Goal: Task Accomplishment & Management: Manage account settings

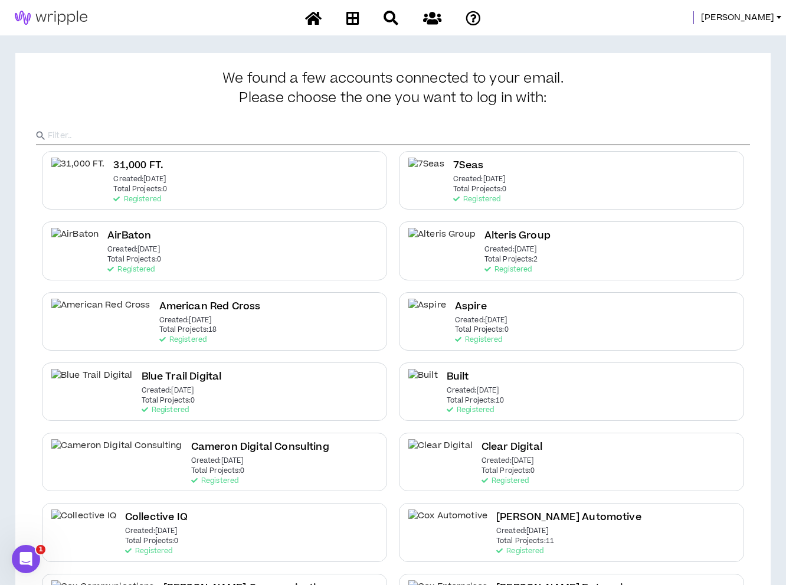
click at [147, 141] on input "text" at bounding box center [399, 136] width 702 height 18
type input "IHG"
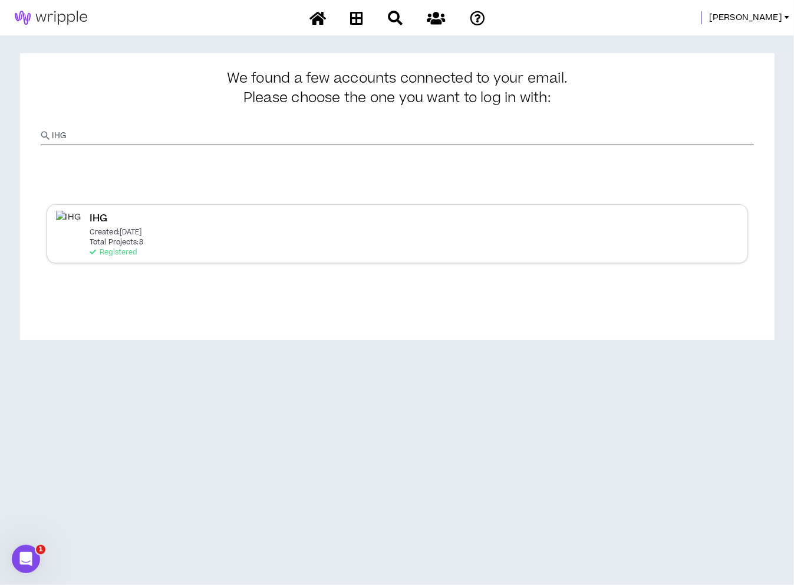
click at [102, 241] on p "Total Projects: 8" at bounding box center [117, 242] width 54 height 8
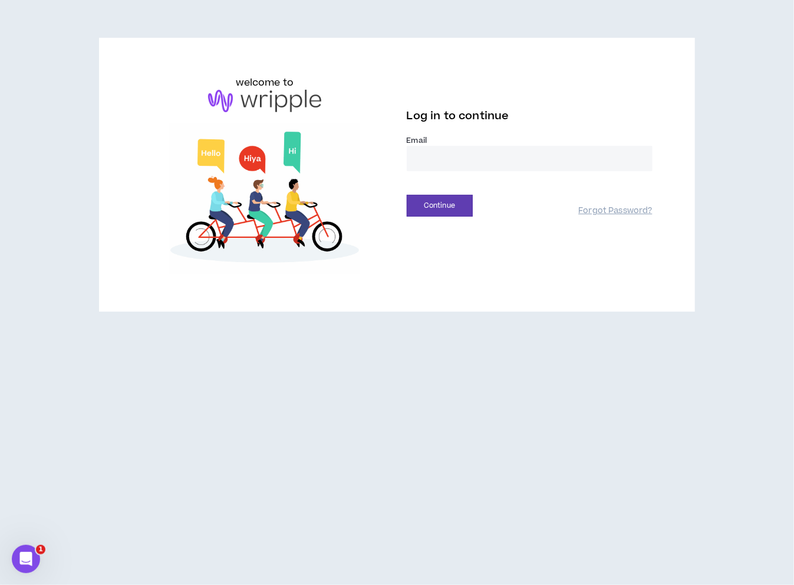
click at [455, 162] on input "email" at bounding box center [530, 158] width 246 height 25
type input "**********"
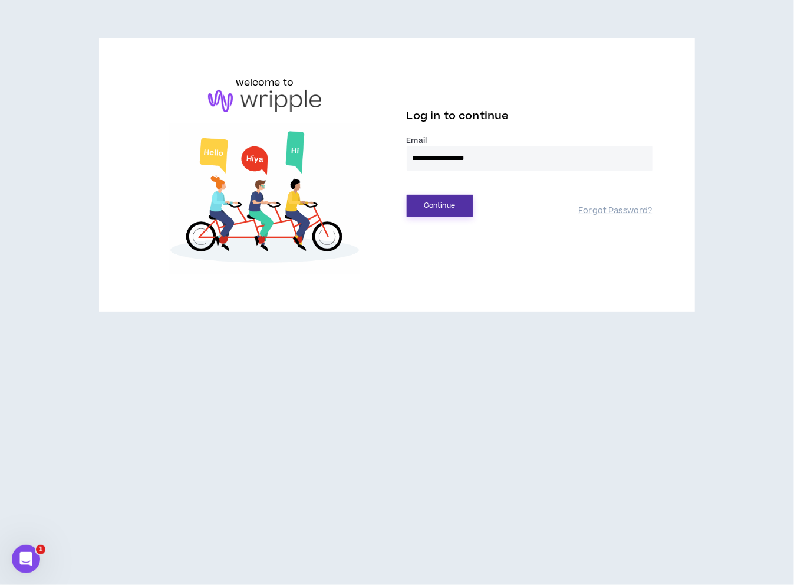
click at [445, 206] on button "Continue" at bounding box center [440, 206] width 66 height 22
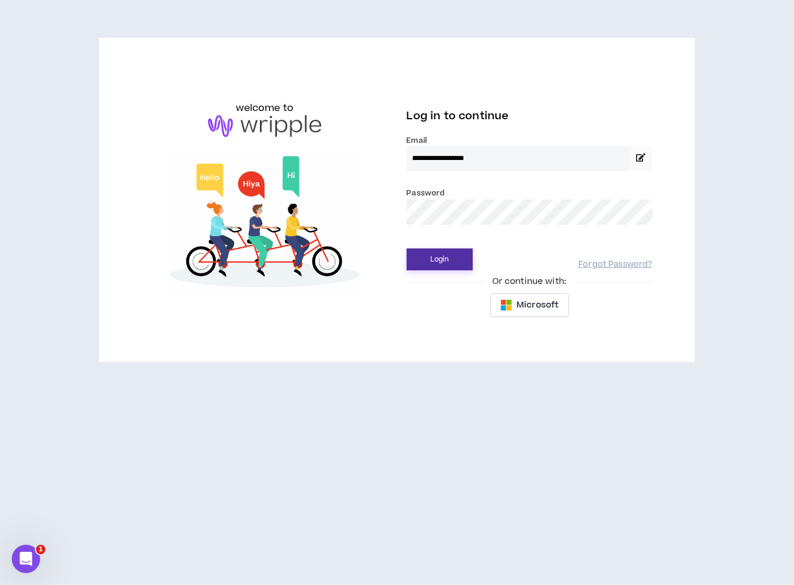
click at [426, 258] on button "Login" at bounding box center [440, 259] width 66 height 22
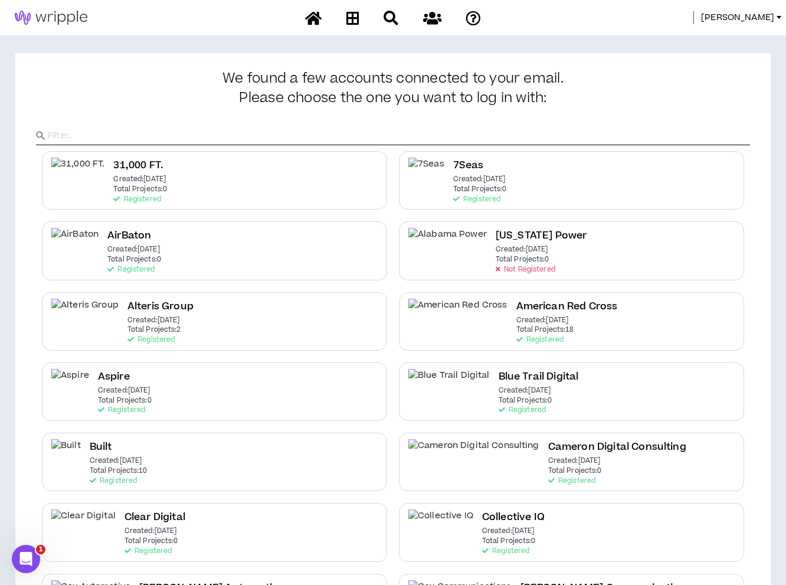
click at [185, 134] on input "text" at bounding box center [399, 136] width 702 height 18
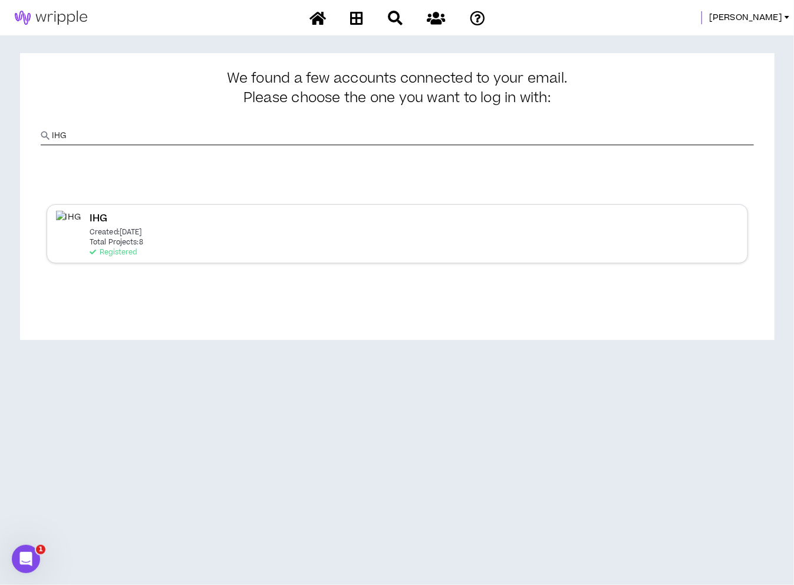
type input "IHG"
click at [94, 239] on p "Total Projects: 8" at bounding box center [117, 242] width 54 height 8
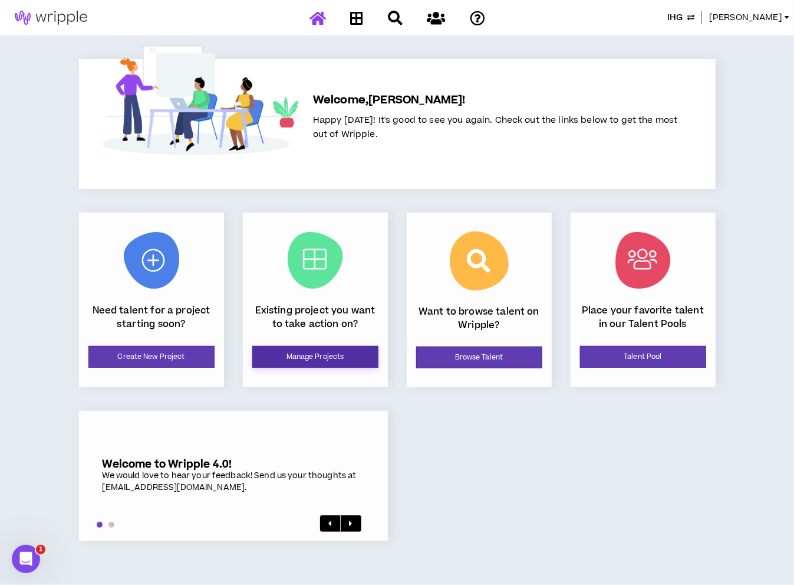
click at [314, 358] on link "Manage Projects" at bounding box center [315, 357] width 126 height 22
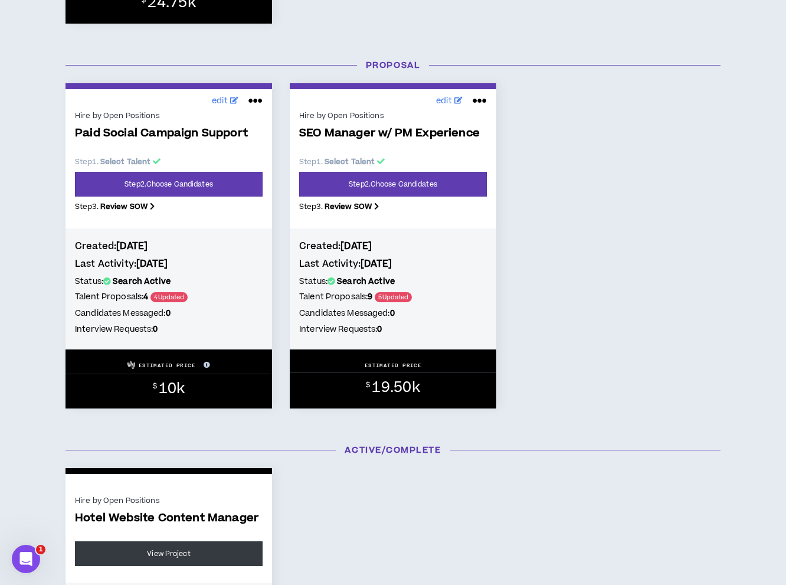
scroll to position [532, 0]
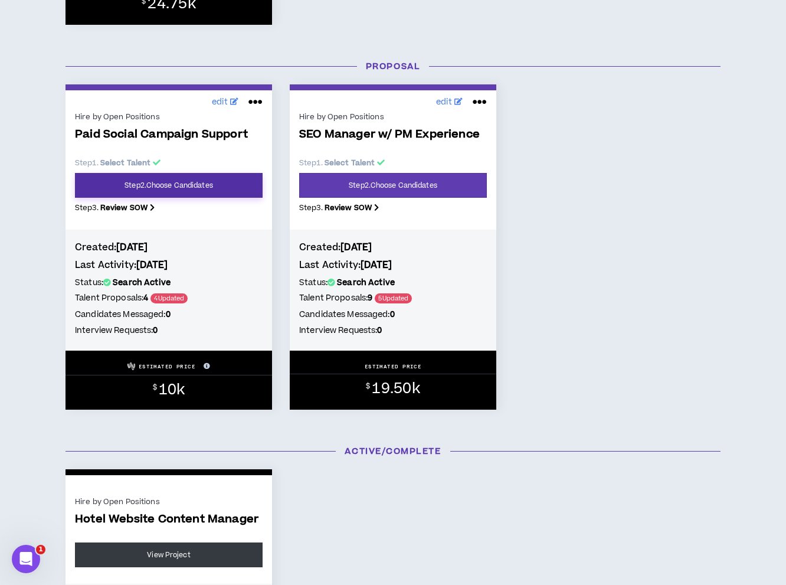
click at [202, 182] on link "Step 2 . Choose Candidates" at bounding box center [169, 185] width 188 height 25
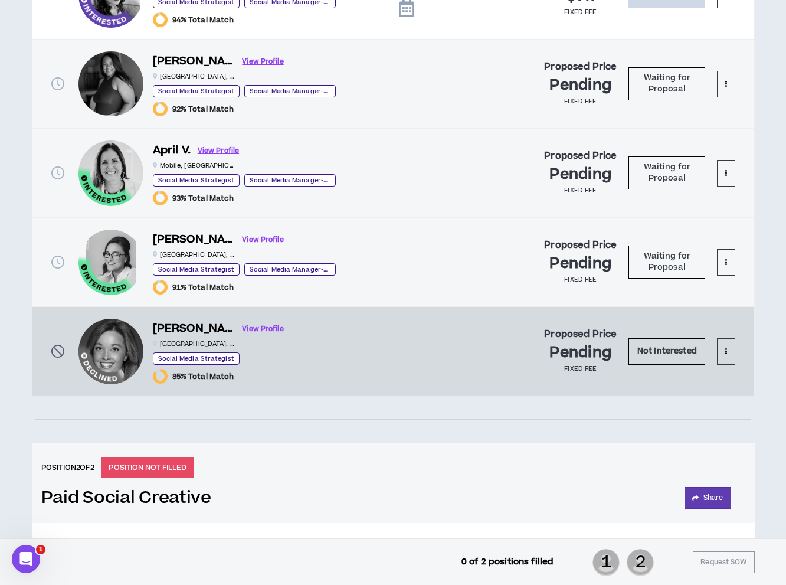
scroll to position [895, 0]
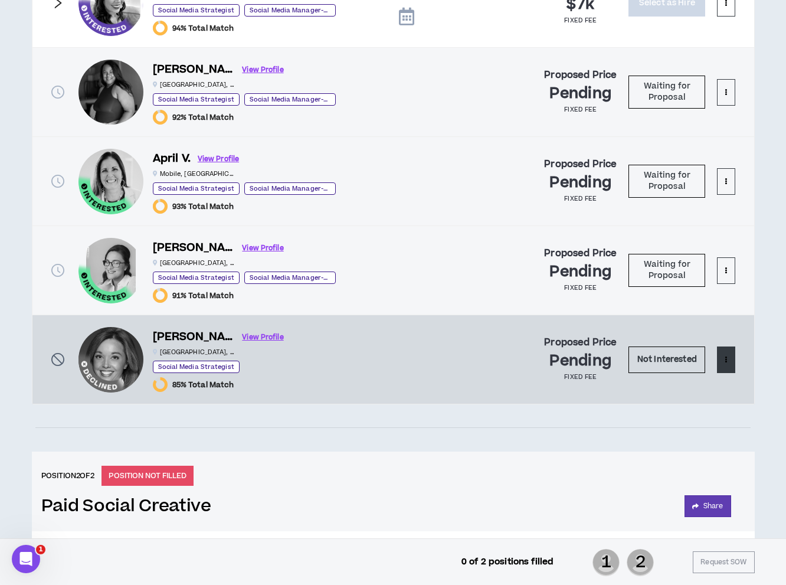
click at [727, 361] on p at bounding box center [725, 359] width 2 height 11
click at [717, 384] on span "Remove from shortlist" at bounding box center [679, 382] width 98 height 13
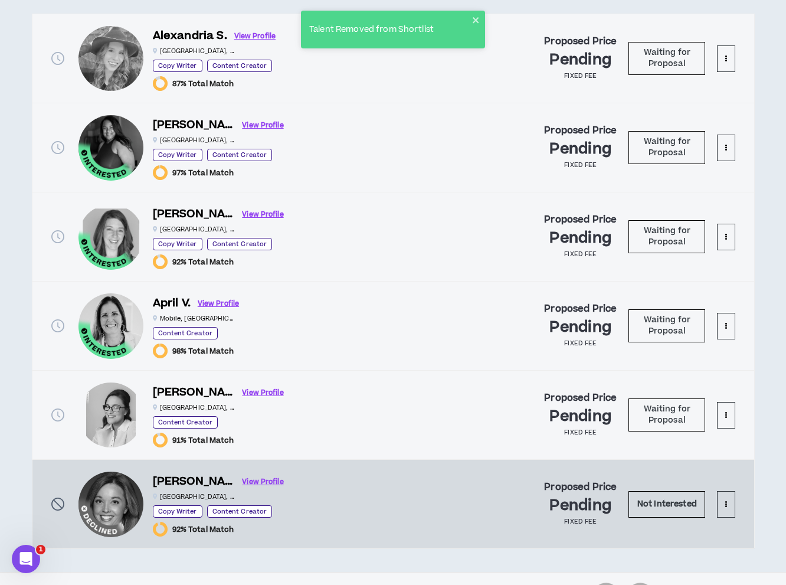
scroll to position [1464, 0]
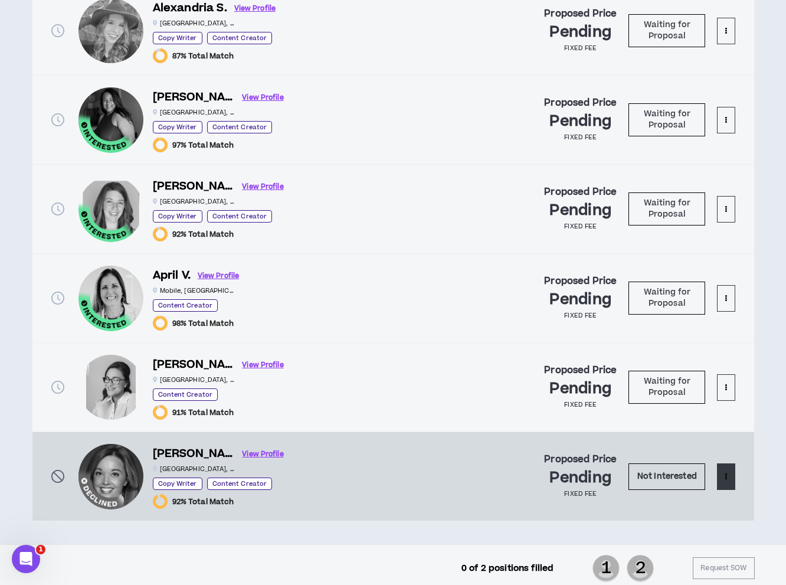
click at [725, 472] on icon at bounding box center [725, 475] width 2 height 6
click at [707, 496] on span "Remove from shortlist" at bounding box center [679, 497] width 98 height 13
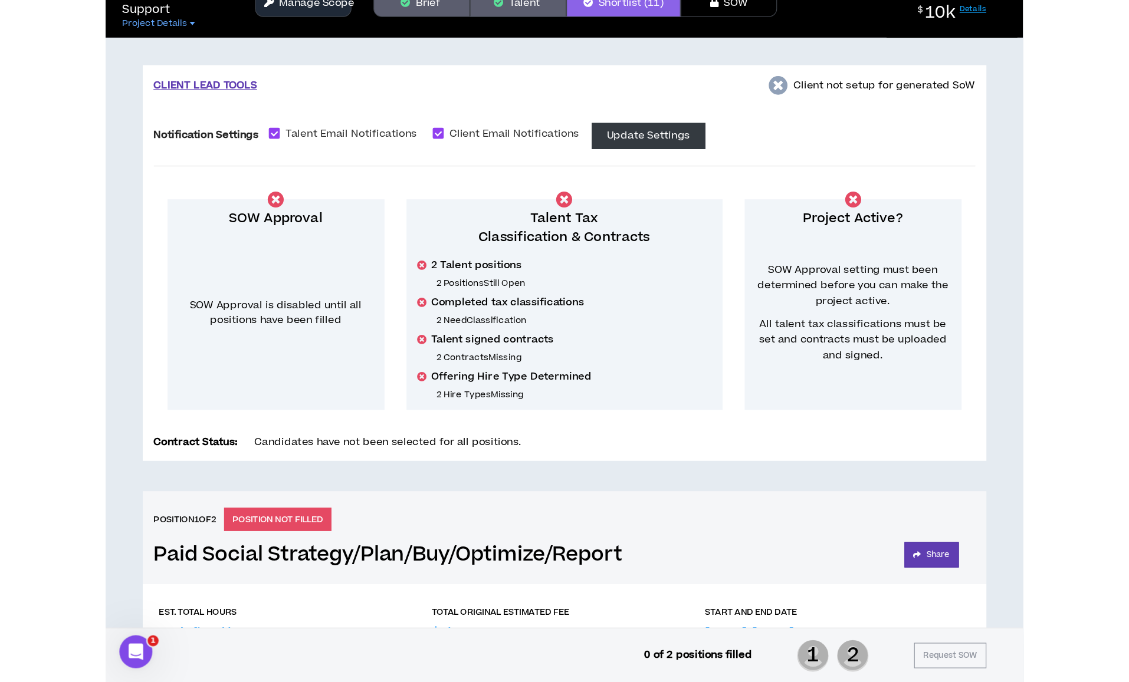
scroll to position [0, 0]
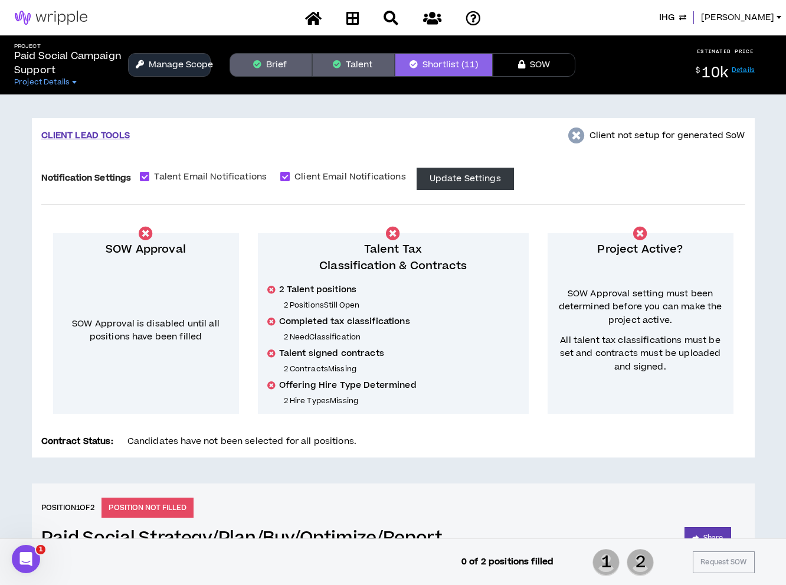
click at [165, 75] on button "Manage Scope" at bounding box center [169, 65] width 83 height 24
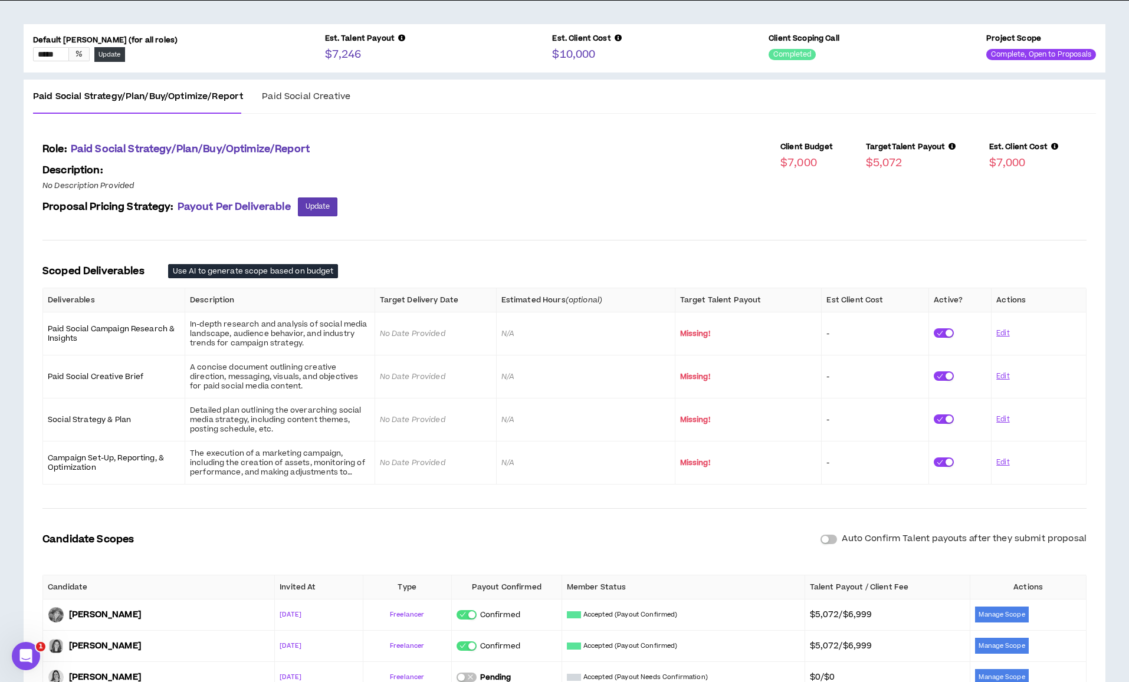
scroll to position [256, 0]
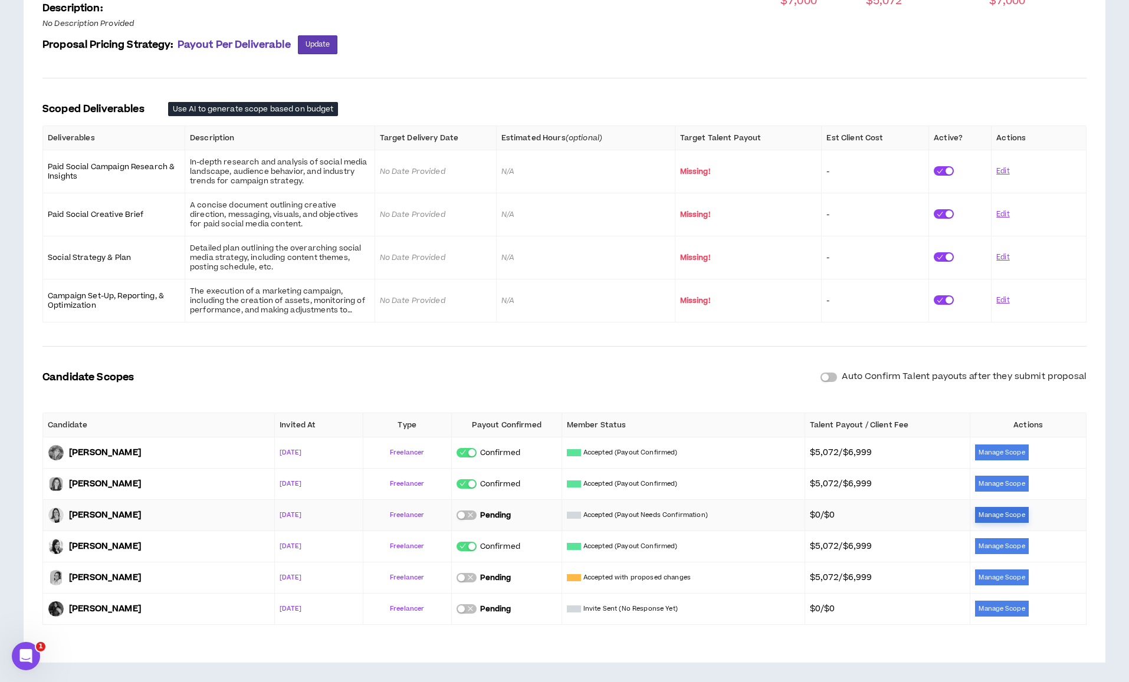
click at [785, 508] on button "Manage Scope" at bounding box center [1001, 515] width 53 height 16
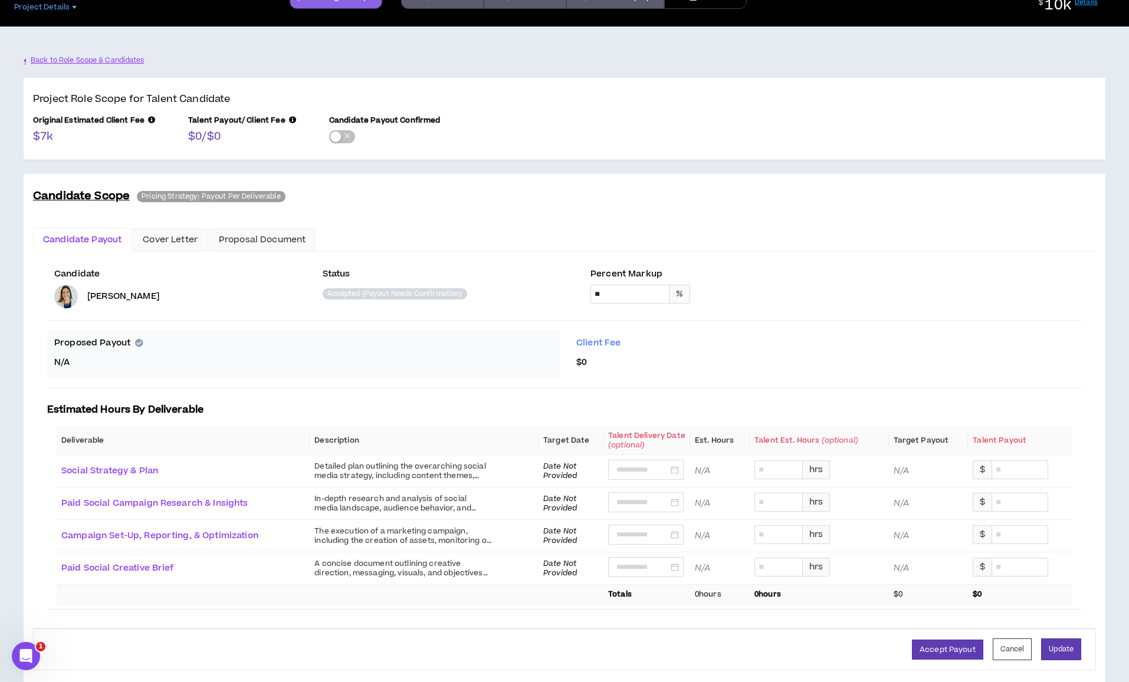
scroll to position [89, 0]
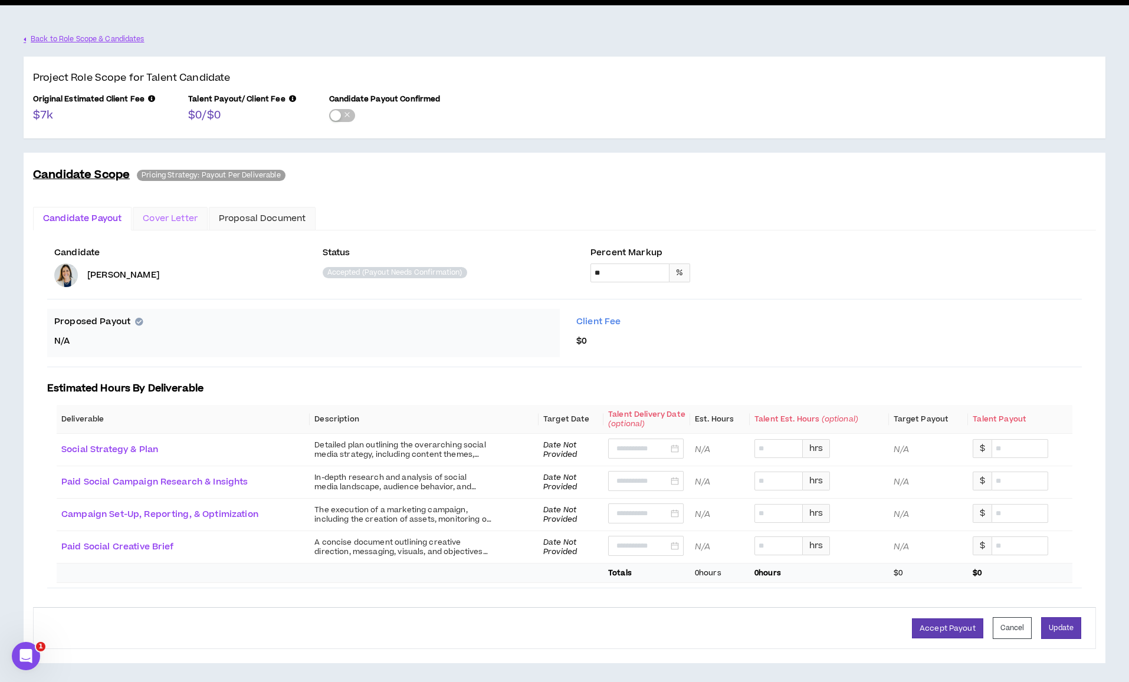
click at [175, 227] on div "Cover Letter" at bounding box center [170, 219] width 75 height 24
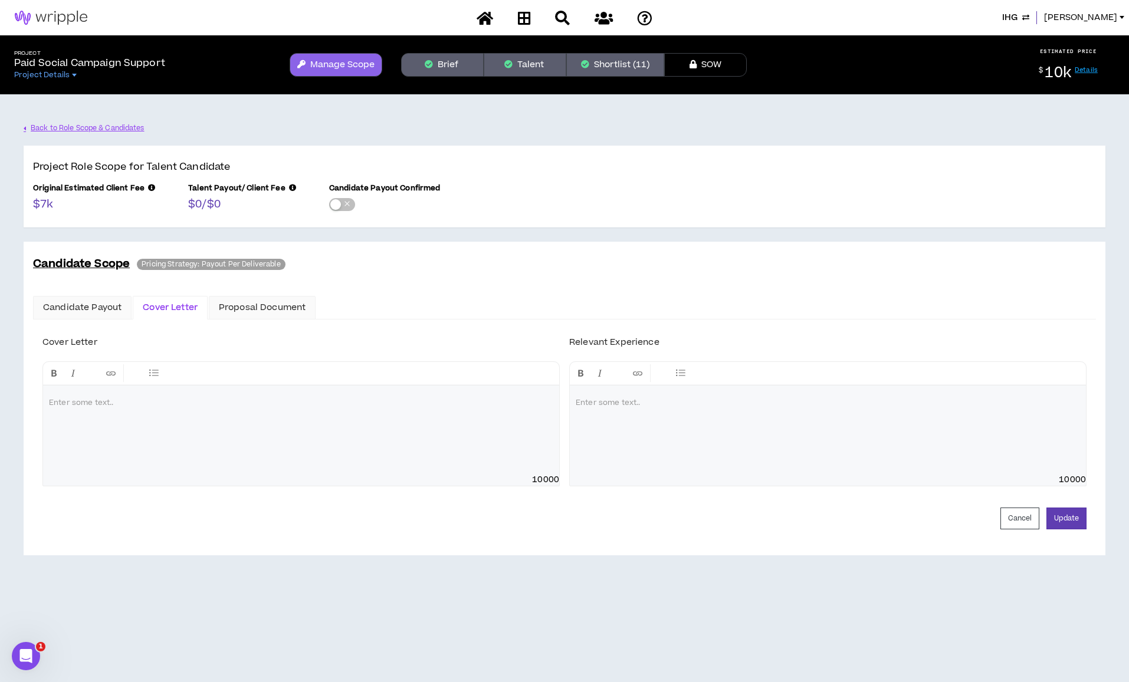
scroll to position [0, 0]
click at [238, 307] on div "Proposal Document" at bounding box center [262, 307] width 87 height 13
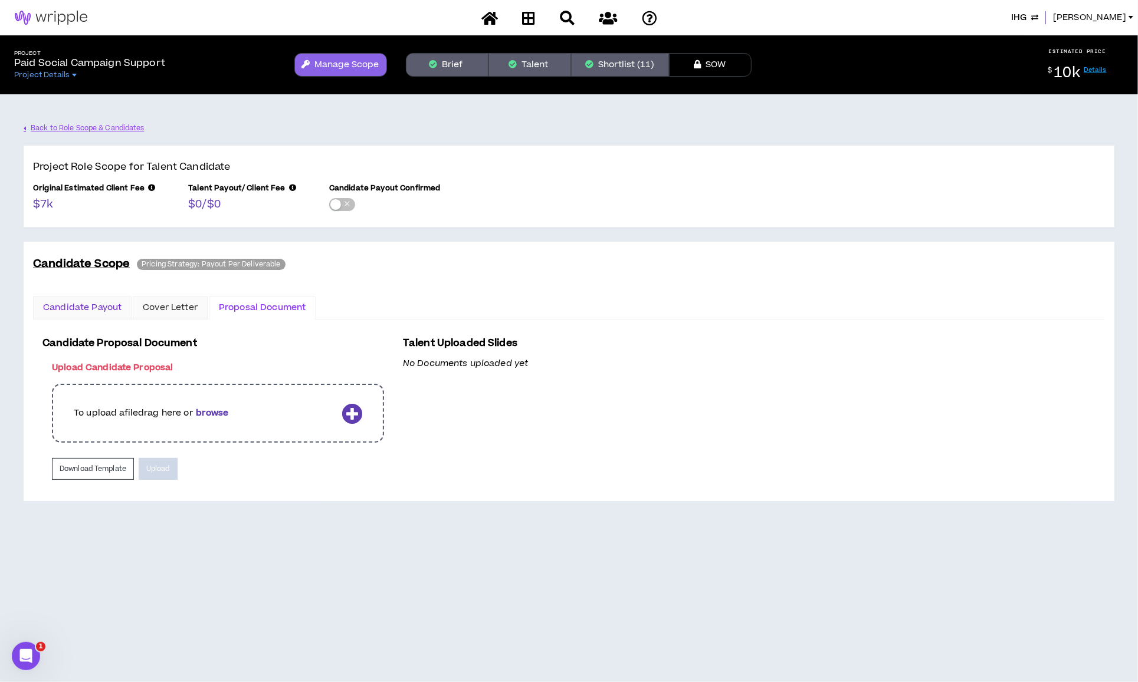
click at [75, 306] on div "Candidate Payout" at bounding box center [82, 307] width 78 height 13
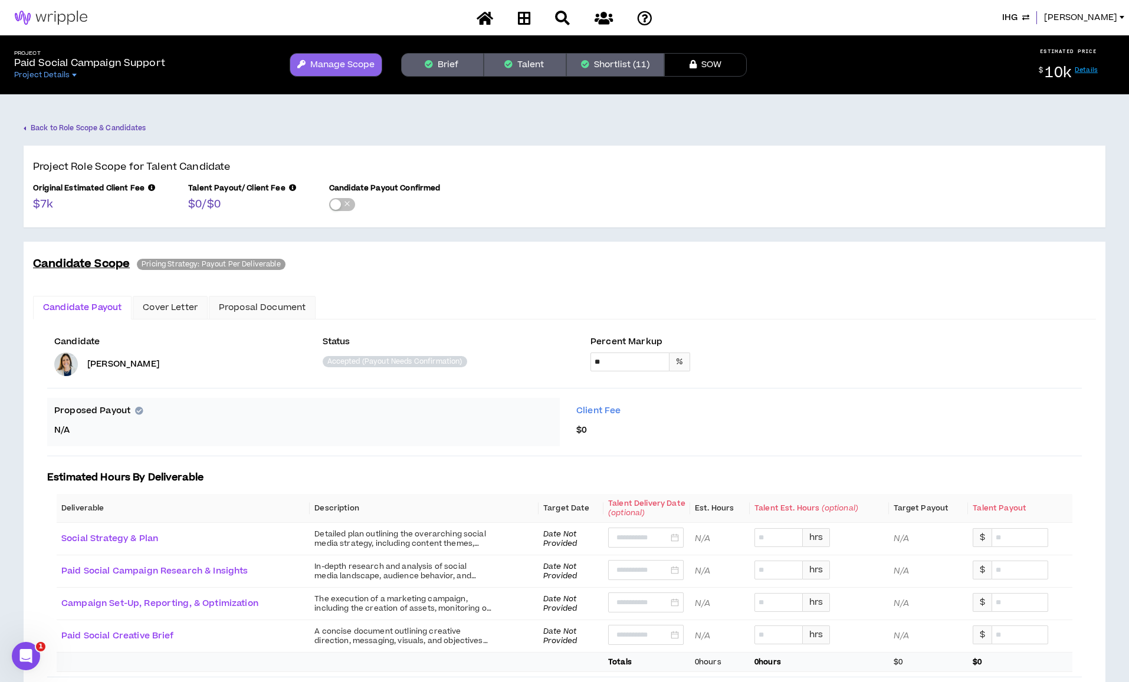
click at [32, 129] on link "Back to Role Scope & Candidates" at bounding box center [85, 128] width 123 height 21
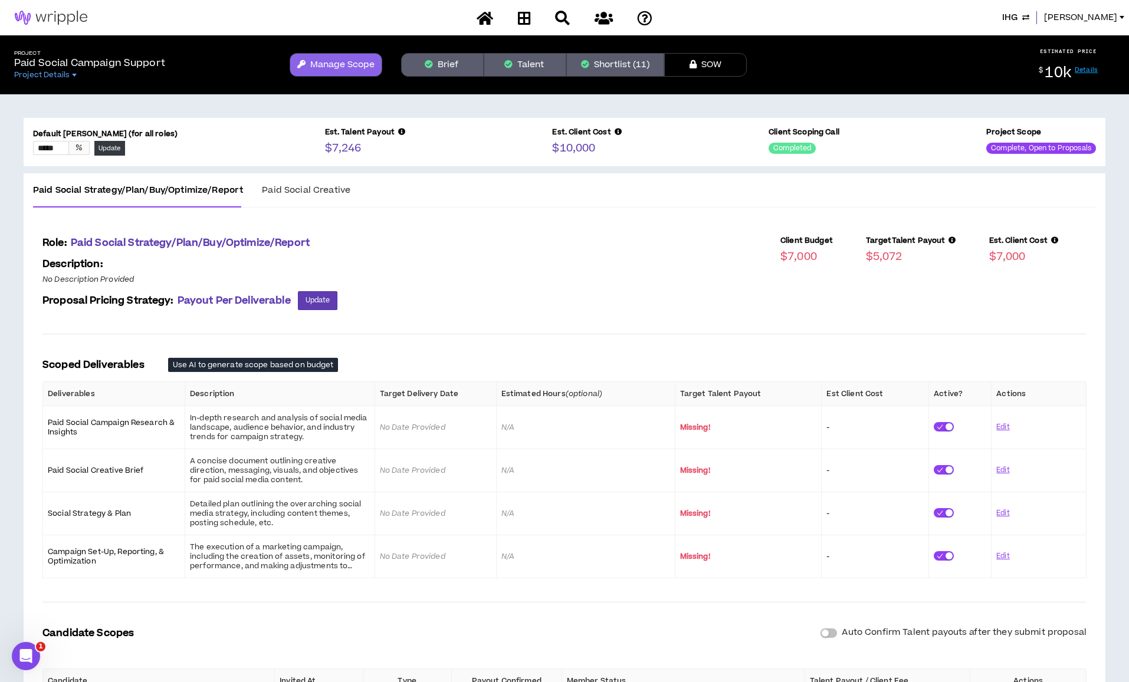
click at [319, 69] on button "Manage Scope" at bounding box center [336, 65] width 93 height 24
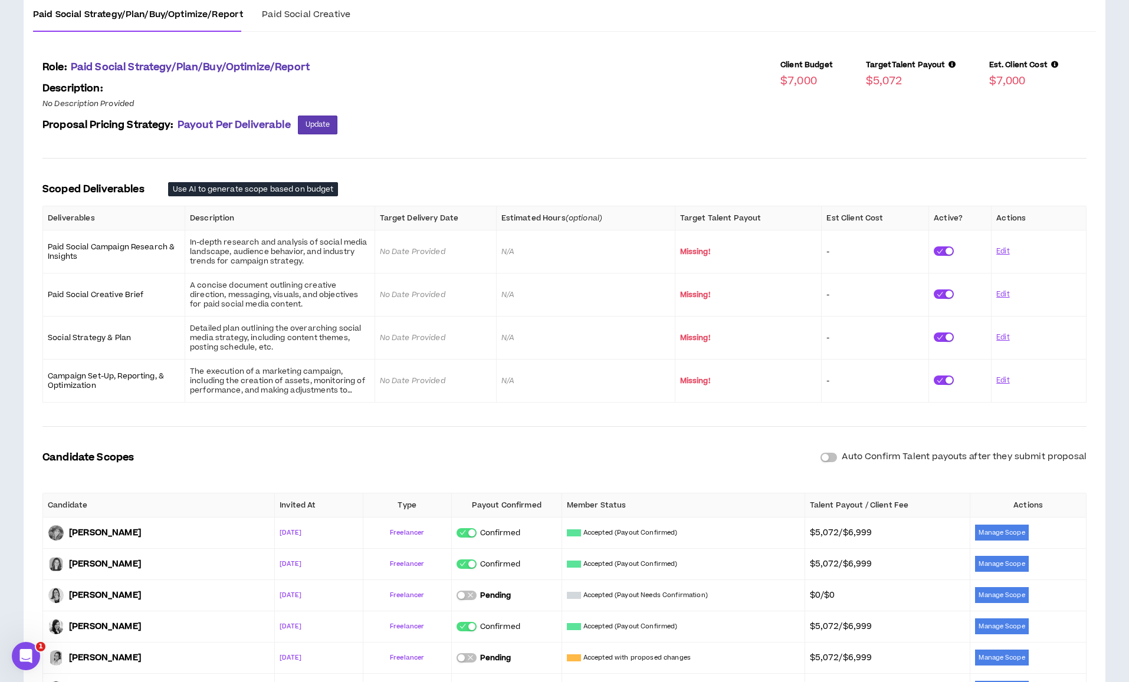
scroll to position [256, 0]
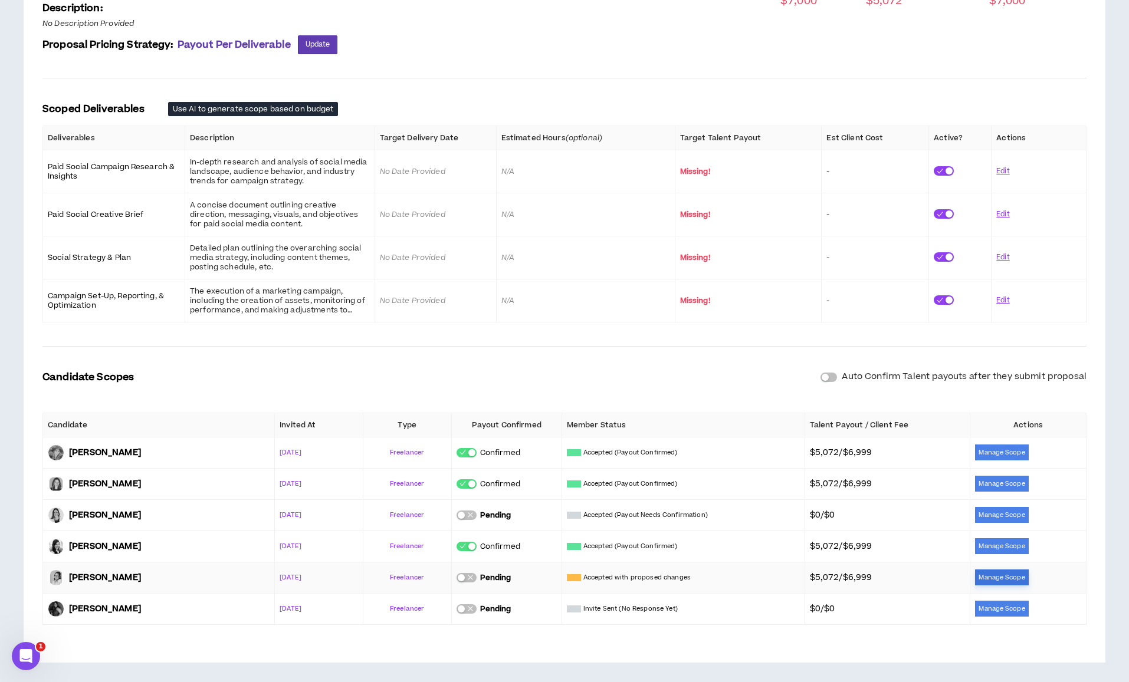
click at [785, 580] on button "Manage Scope" at bounding box center [1001, 578] width 53 height 16
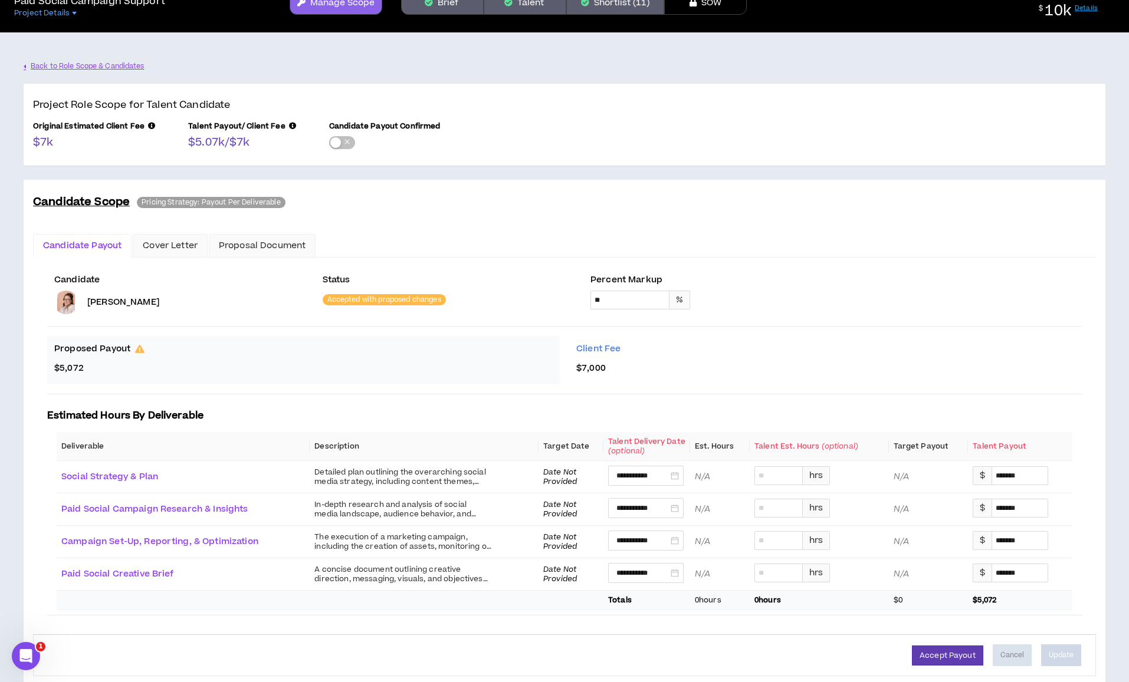
scroll to position [89, 0]
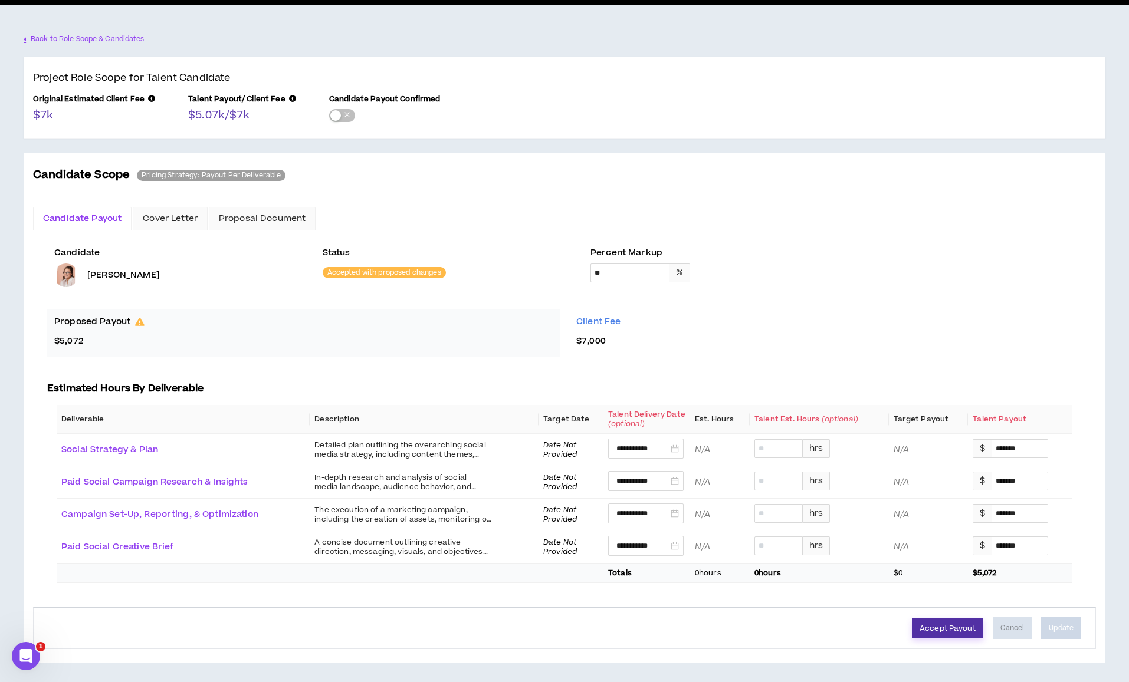
click at [785, 584] on button "Accept Payout" at bounding box center [947, 629] width 71 height 20
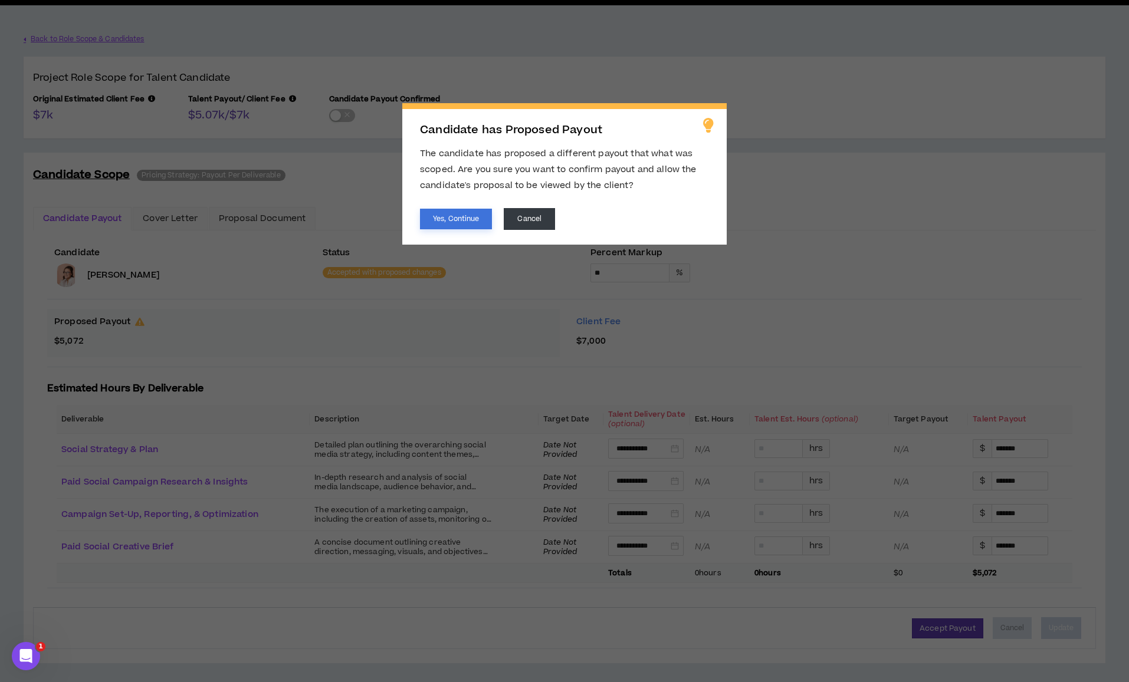
click at [435, 220] on button "Yes, Continue" at bounding box center [456, 219] width 72 height 21
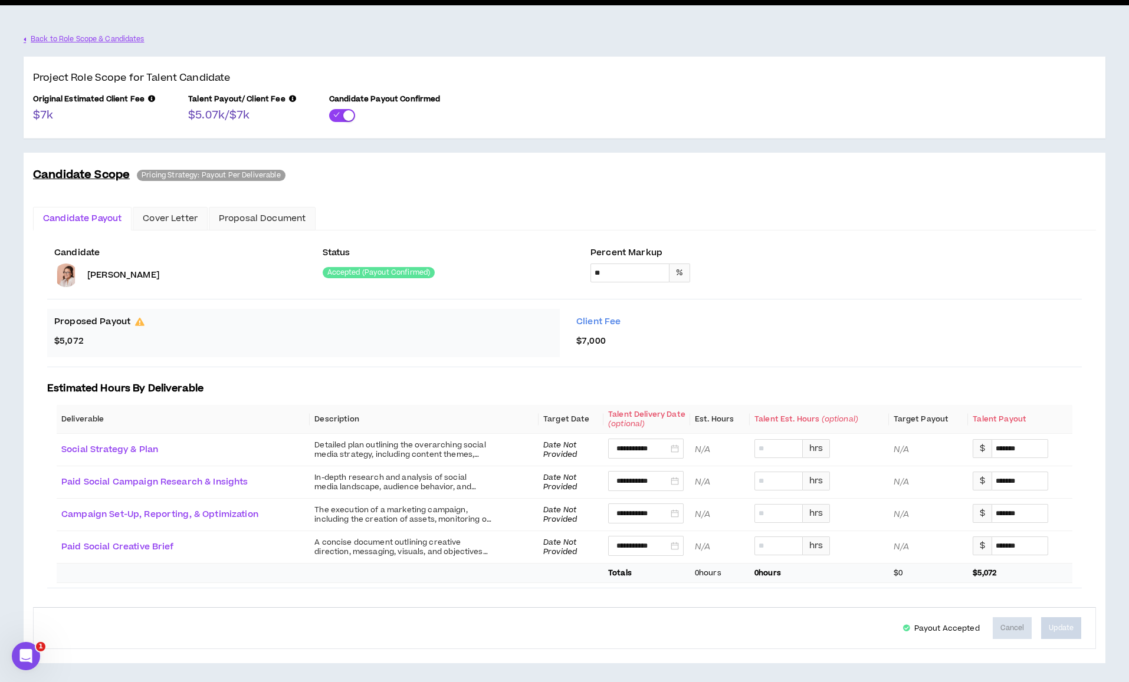
scroll to position [0, 0]
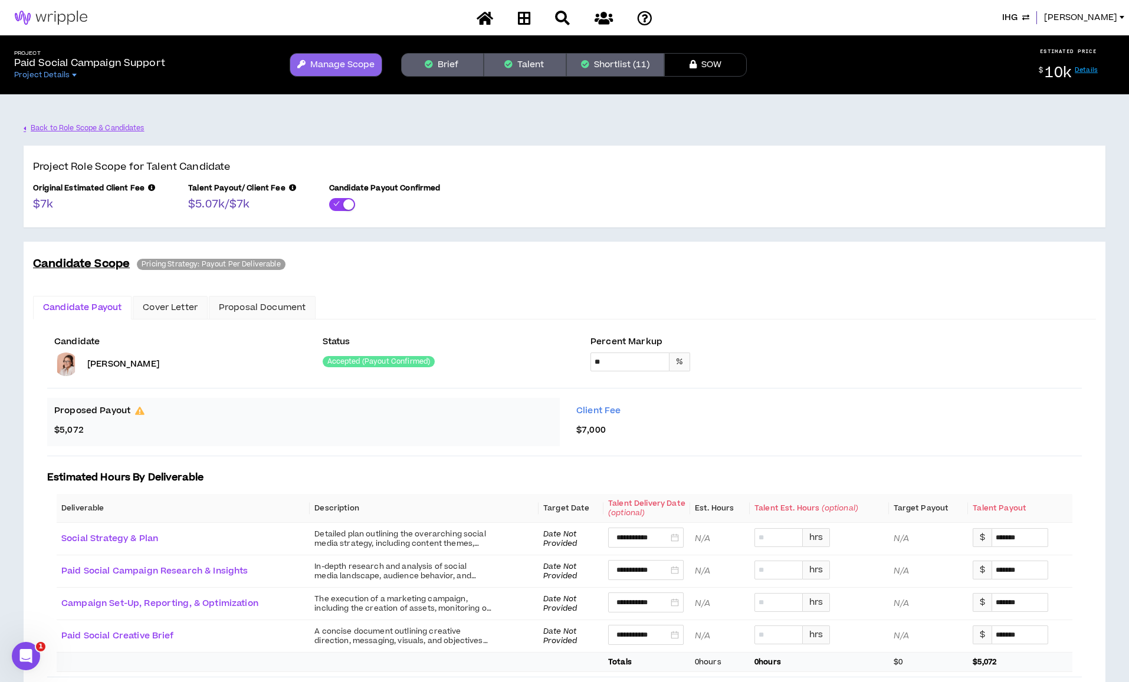
click at [348, 71] on button "Manage Scope" at bounding box center [336, 65] width 93 height 24
click at [329, 63] on button "Manage Scope" at bounding box center [336, 65] width 93 height 24
click at [82, 129] on link "Back to Role Scope & Candidates" at bounding box center [85, 128] width 123 height 21
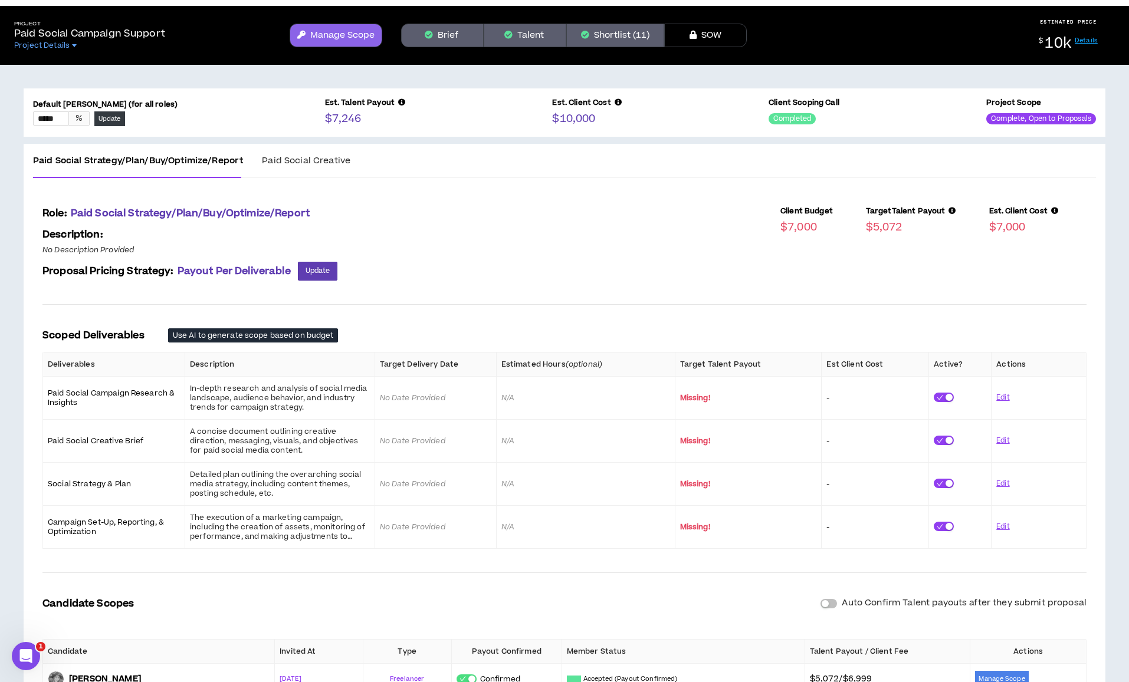
scroll to position [14, 0]
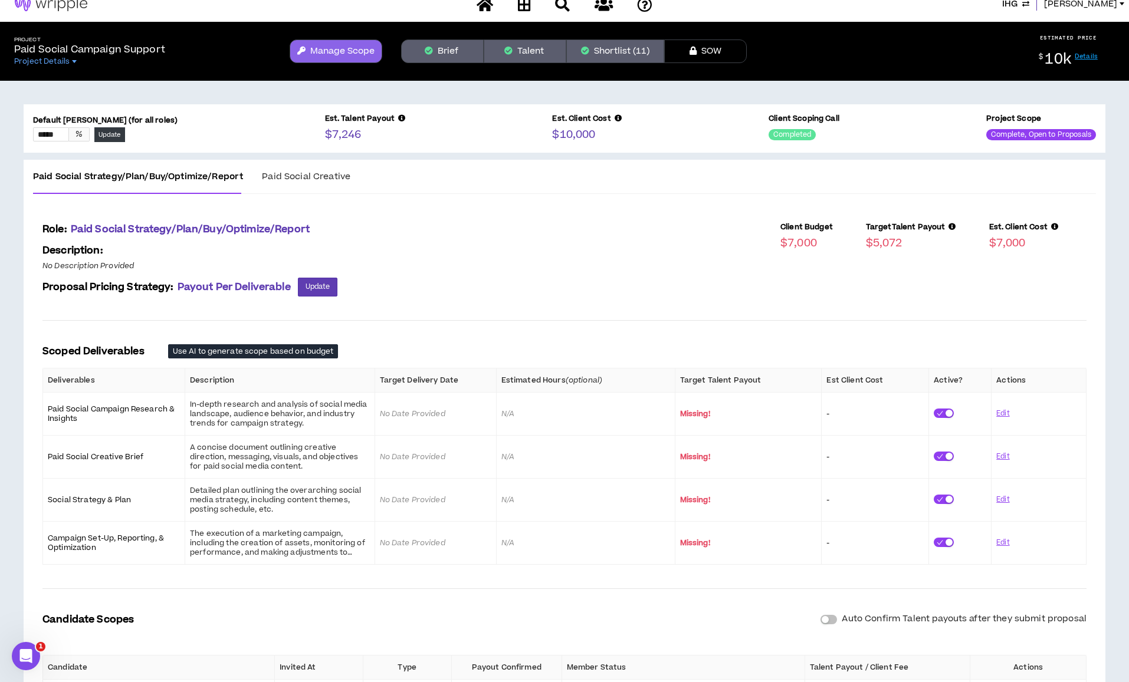
click at [288, 169] on div "Paid Social Creative" at bounding box center [306, 176] width 88 height 15
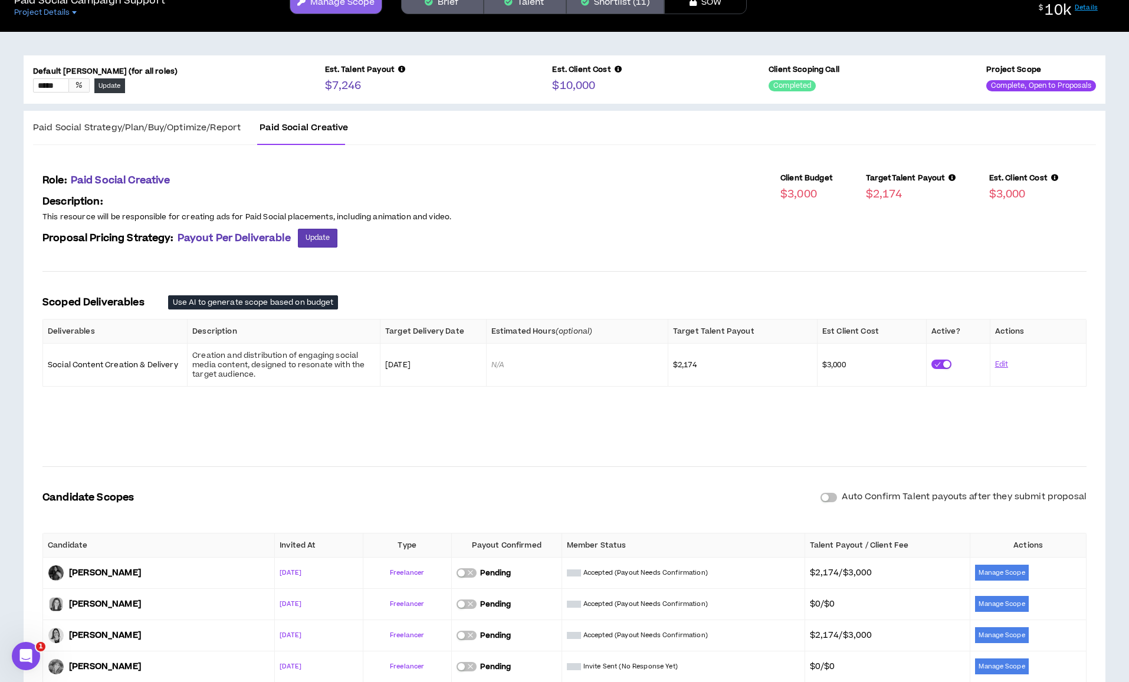
scroll to position [153, 0]
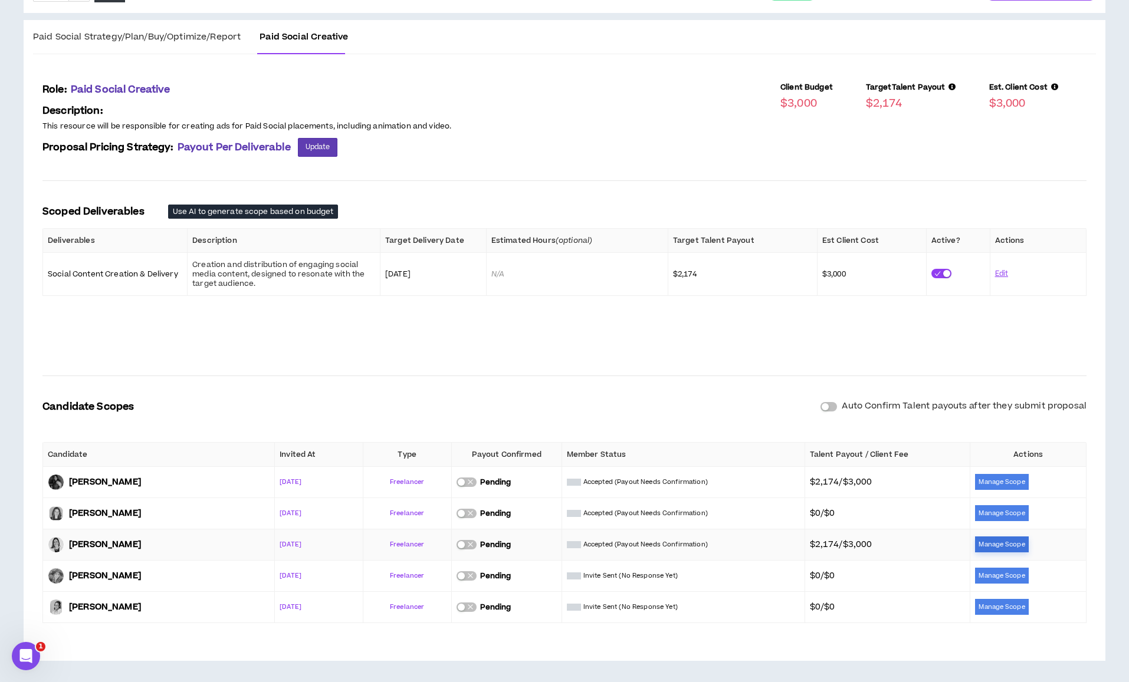
click at [785, 540] on button "Manage Scope" at bounding box center [1001, 545] width 53 height 16
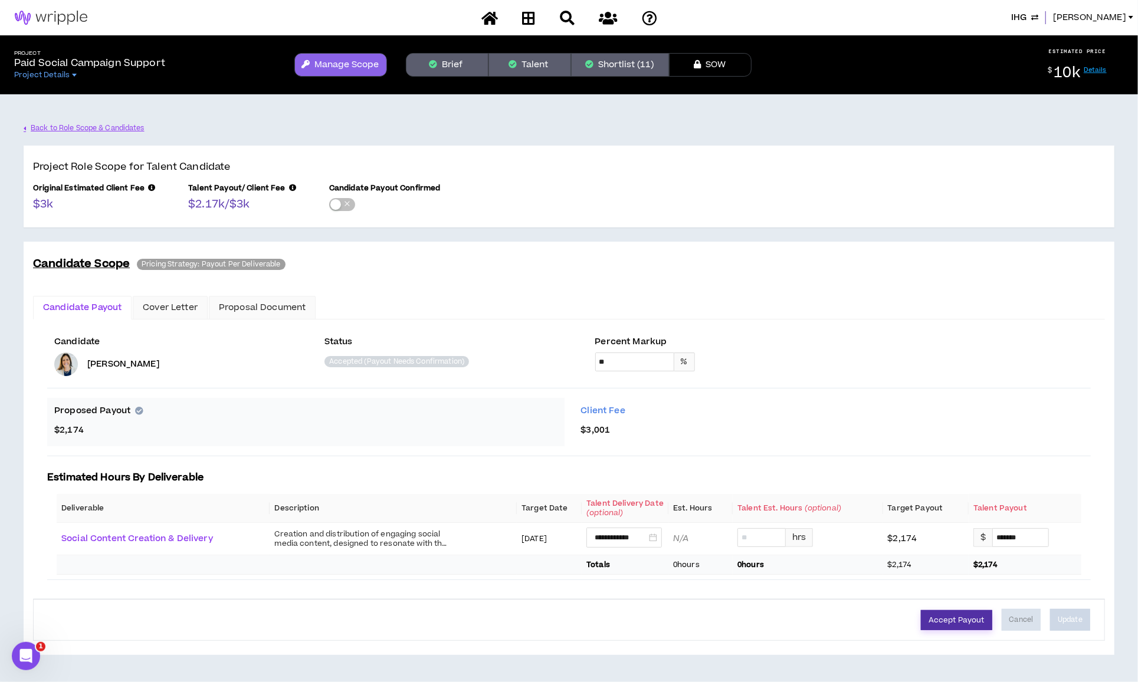
click at [785, 584] on button "Accept Payout" at bounding box center [956, 620] width 71 height 20
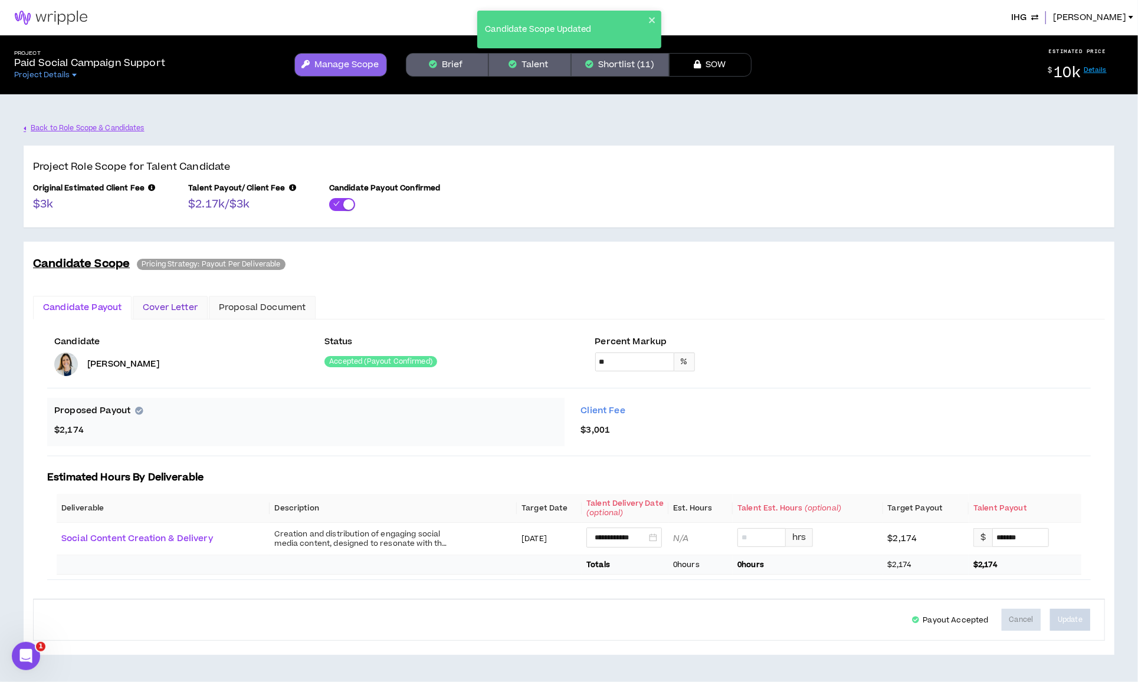
click at [163, 306] on div "Cover Letter" at bounding box center [170, 307] width 55 height 13
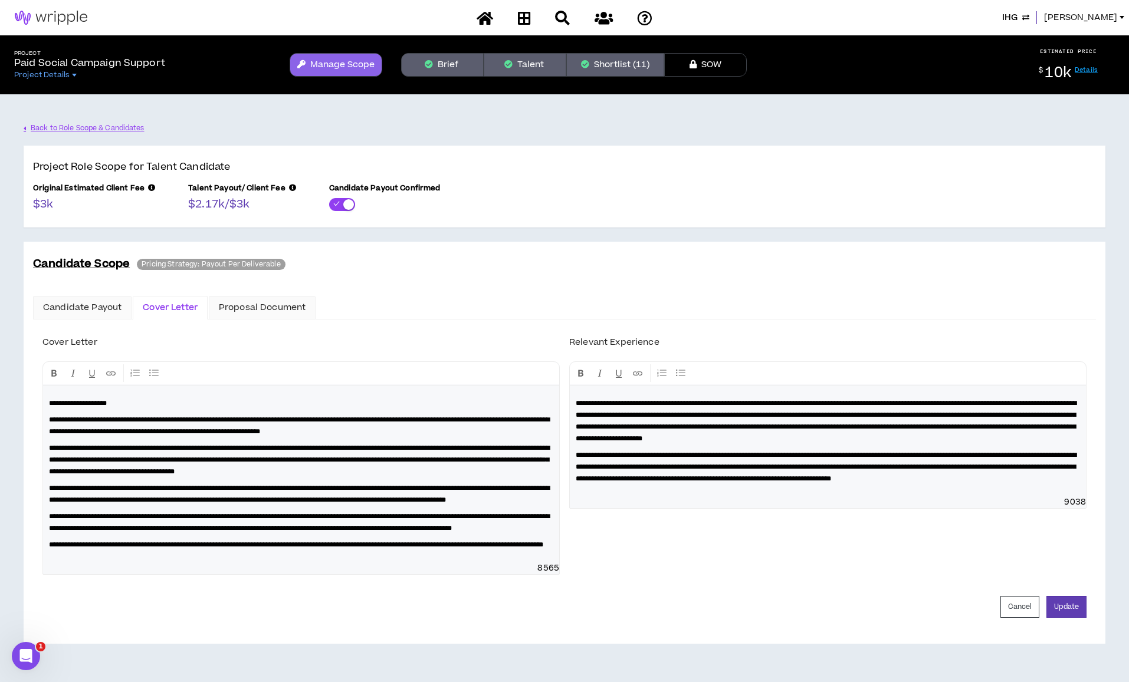
click at [785, 17] on span "[PERSON_NAME]" at bounding box center [1080, 17] width 73 height 13
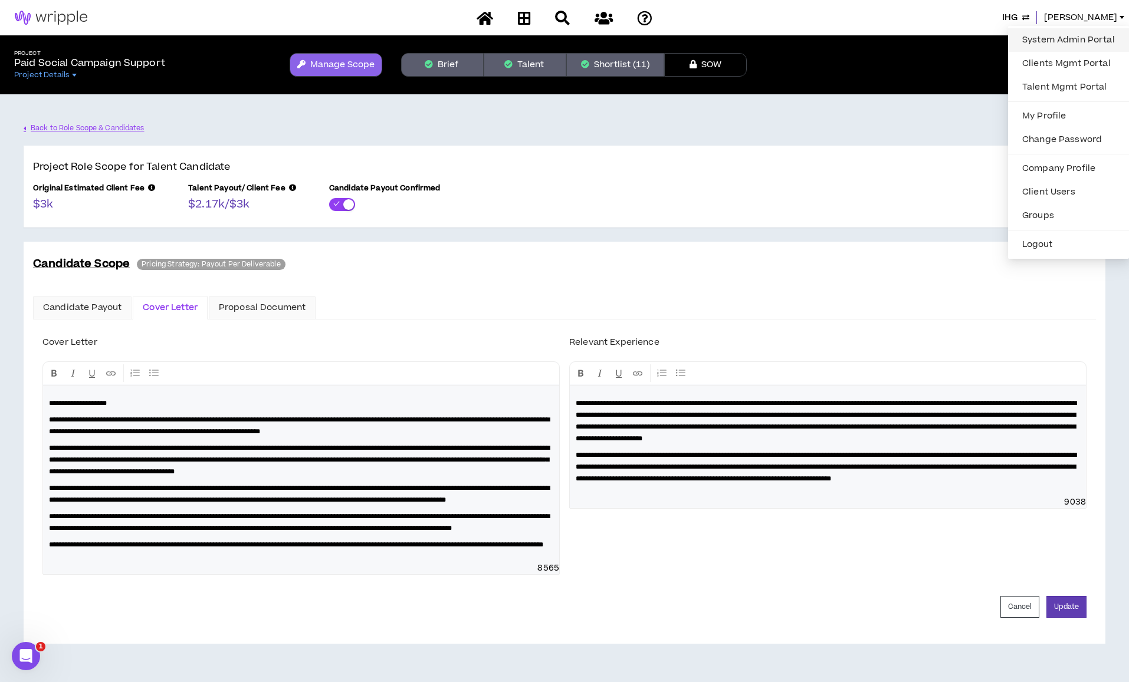
click at [785, 37] on link "System Admin Portal" at bounding box center [1068, 40] width 107 height 18
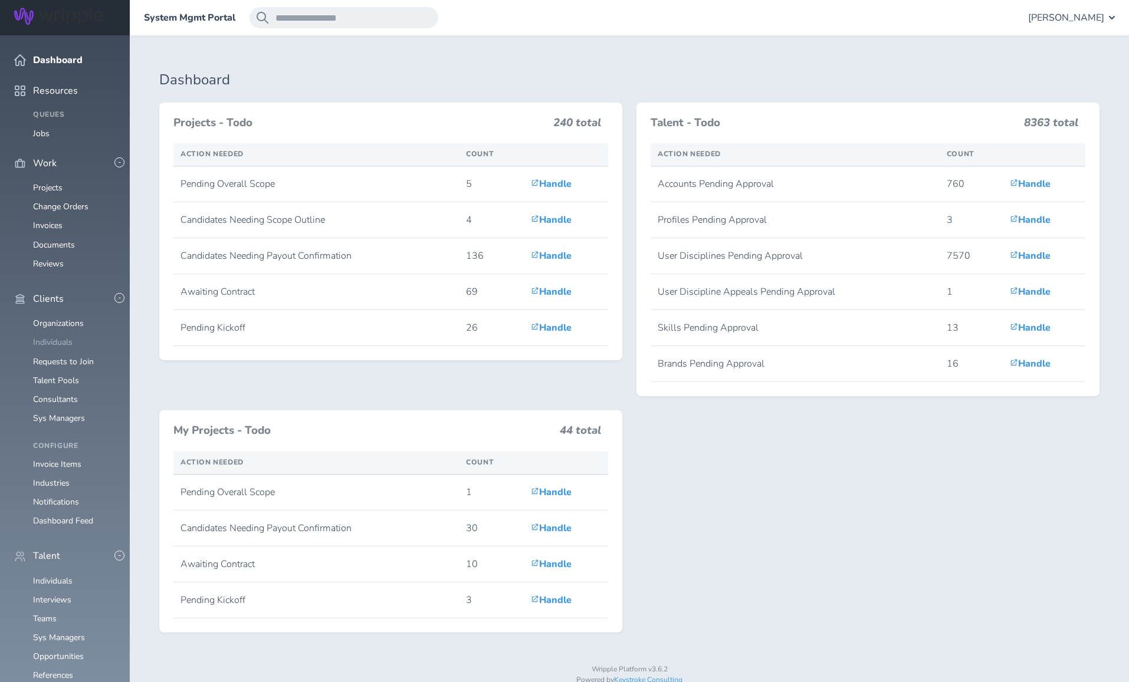
click at [62, 337] on link "Individuals" at bounding box center [53, 342] width 40 height 11
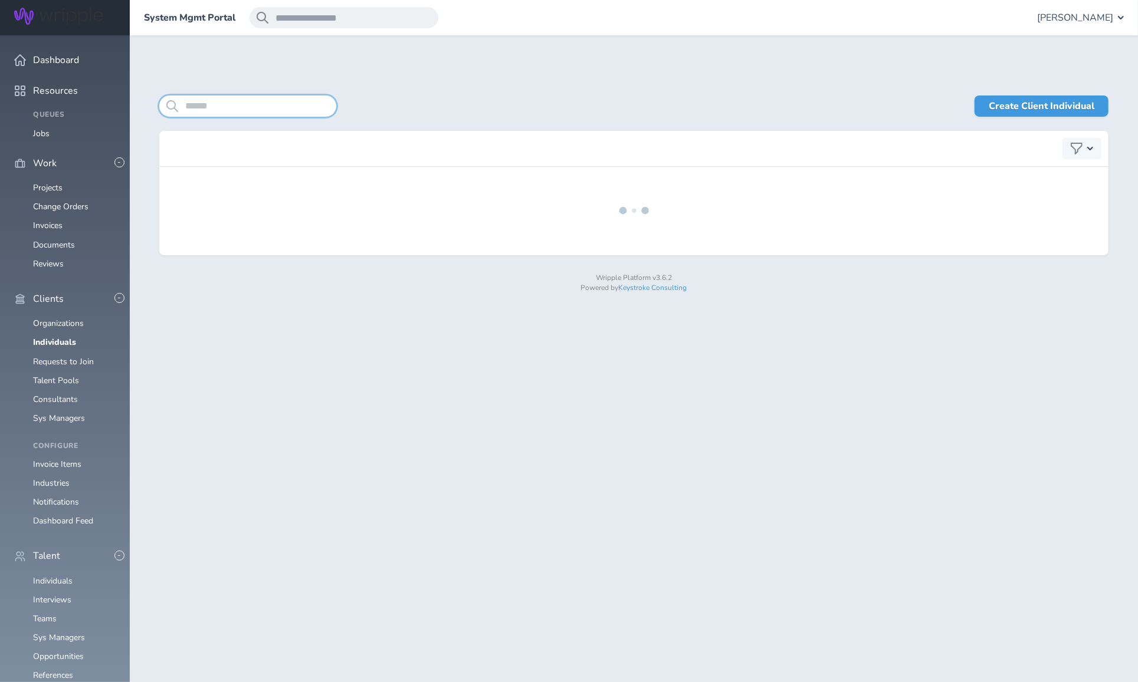
click at [229, 107] on input "search" at bounding box center [247, 106] width 177 height 21
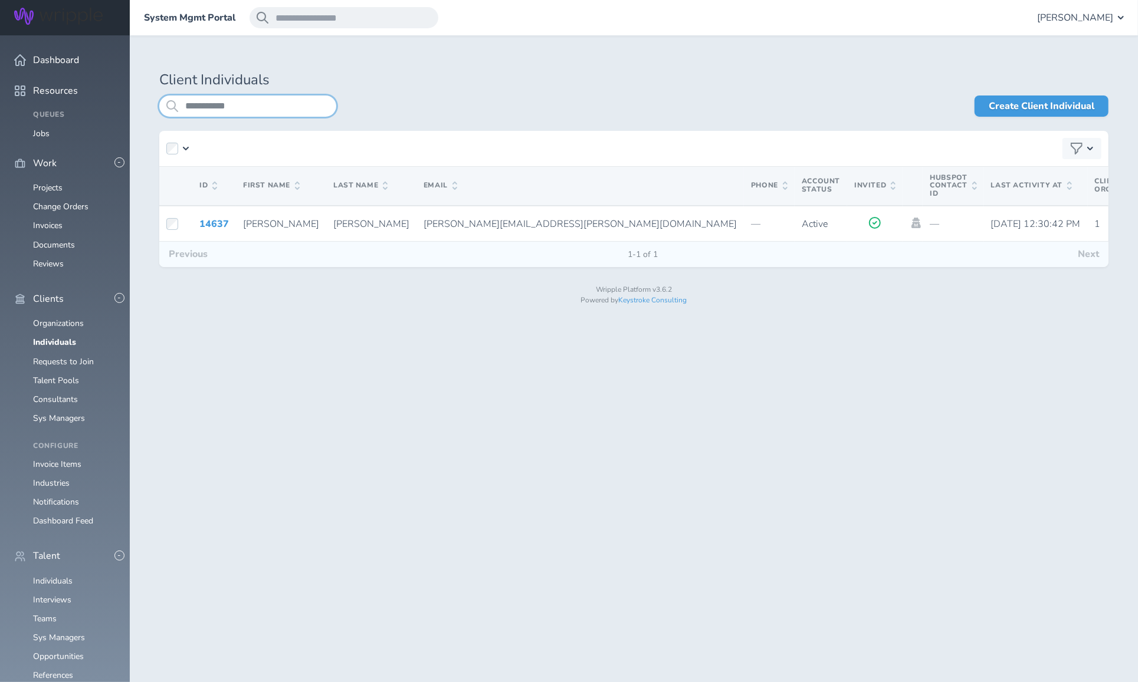
type input "**********"
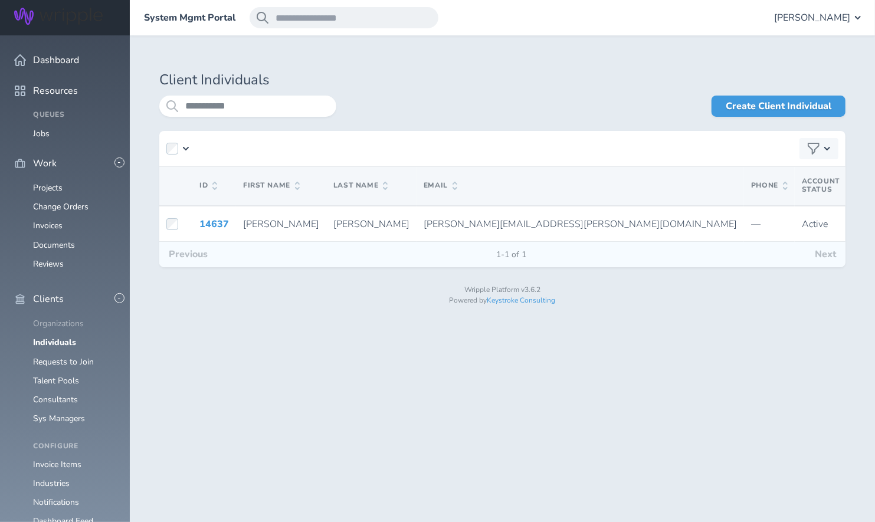
click at [55, 318] on link "Organizations" at bounding box center [58, 323] width 51 height 11
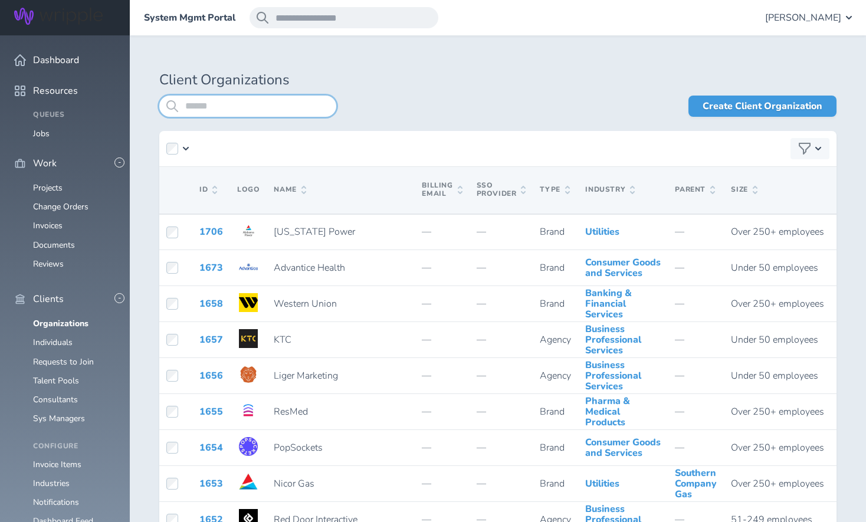
click at [280, 109] on input "search" at bounding box center [247, 106] width 177 height 21
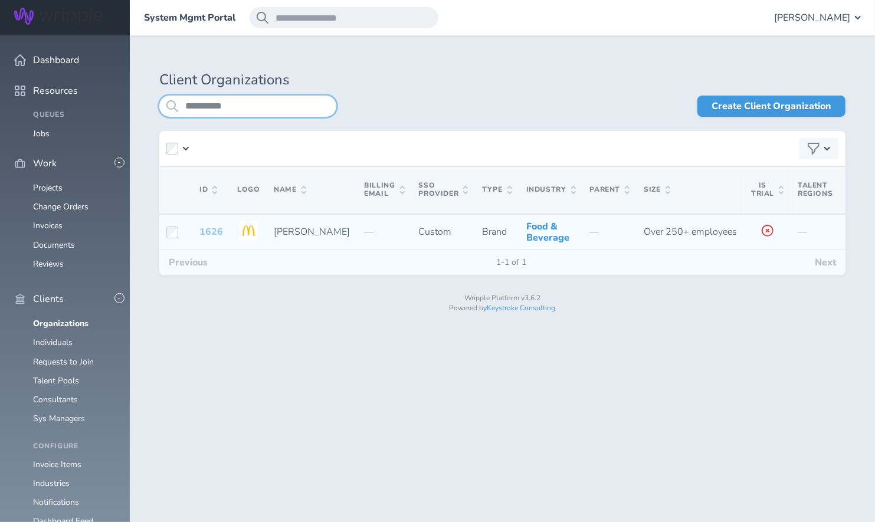
type input "**********"
click at [206, 238] on link "1626" at bounding box center [211, 231] width 24 height 13
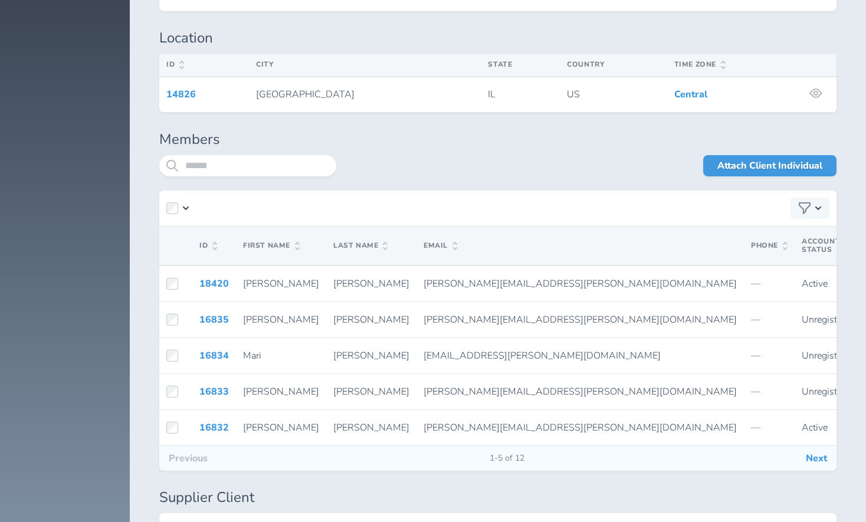
scroll to position [2337, 0]
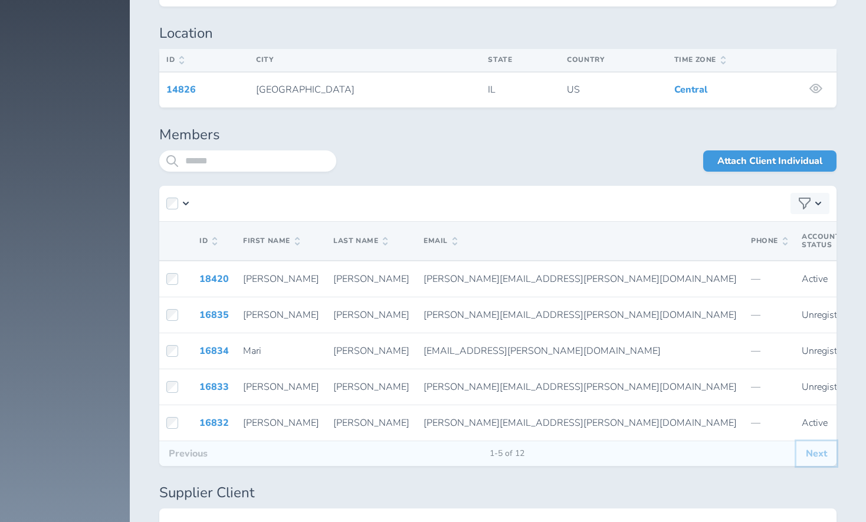
click at [826, 441] on button "Next" at bounding box center [816, 453] width 40 height 25
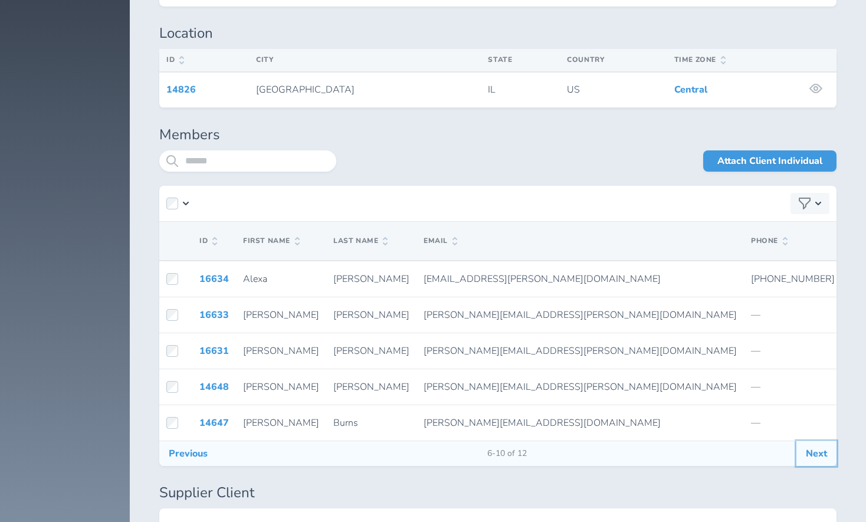
click at [819, 441] on button "Next" at bounding box center [816, 453] width 40 height 25
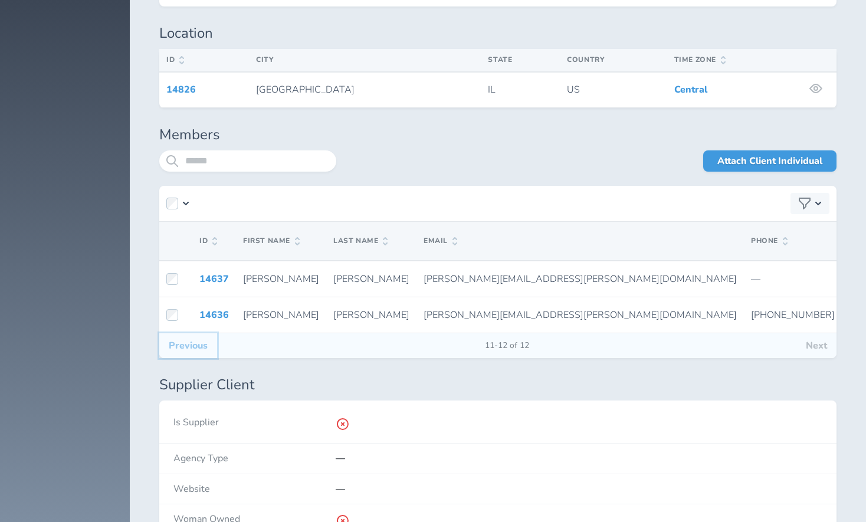
click at [190, 336] on button "Previous" at bounding box center [188, 345] width 58 height 25
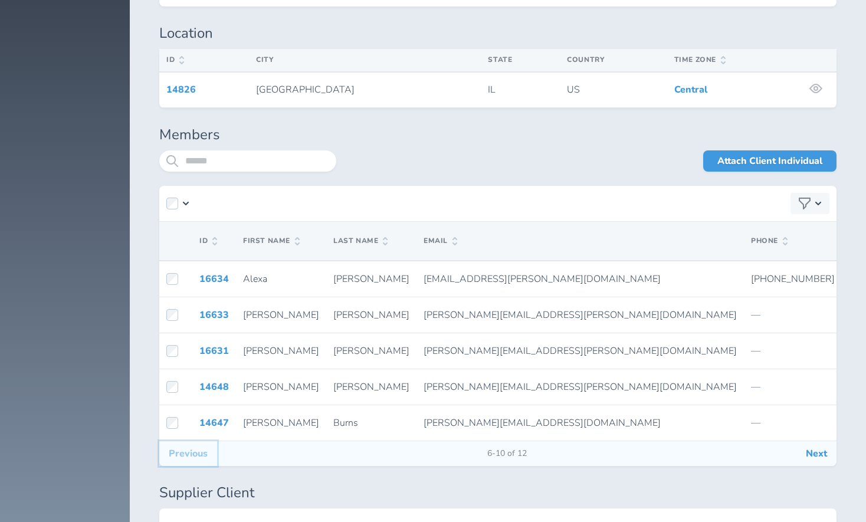
click at [182, 442] on button "Previous" at bounding box center [188, 453] width 58 height 25
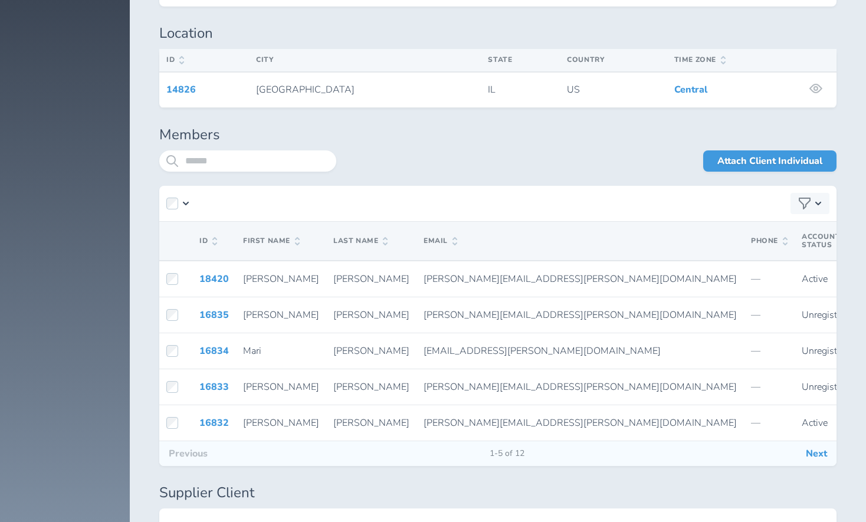
scroll to position [2335, 0]
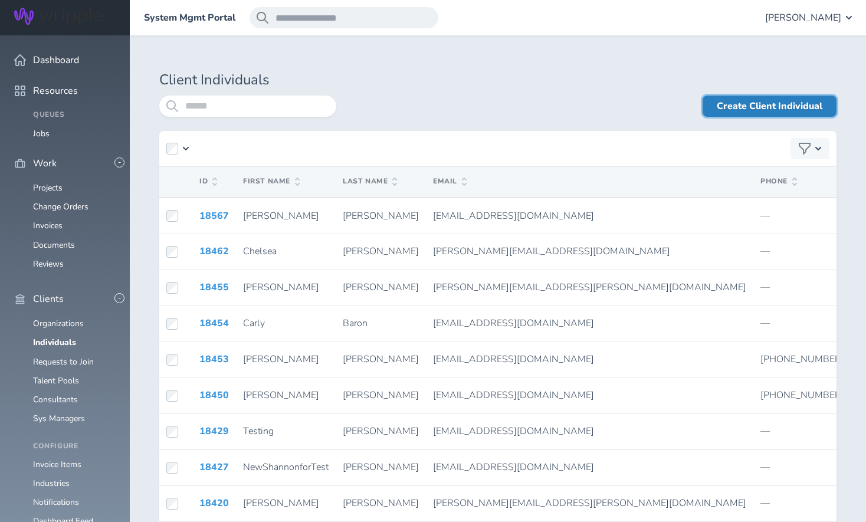
click at [771, 108] on link "Create Client Individual" at bounding box center [769, 106] width 134 height 21
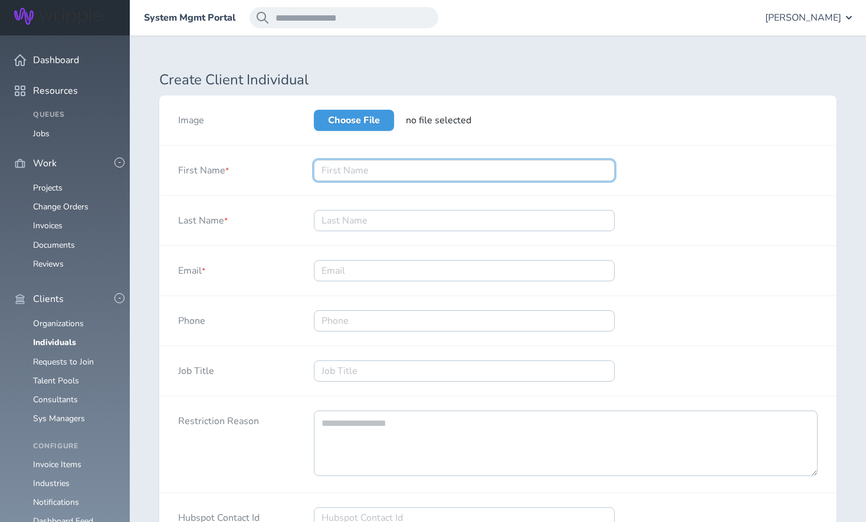
click at [334, 173] on input "First Name *" at bounding box center [464, 170] width 301 height 21
type input "Leslie"
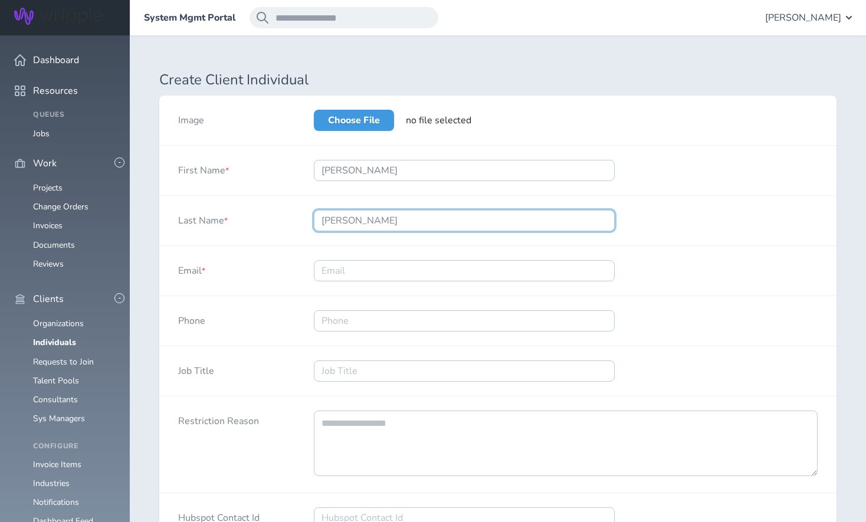
type input "Scott"
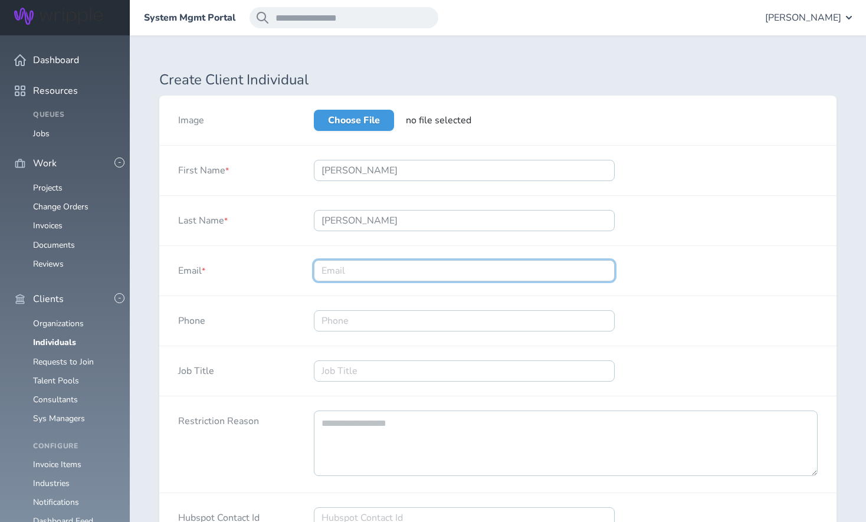
click at [372, 267] on input "Email *" at bounding box center [464, 270] width 301 height 21
paste input "Leslie.scott@us.mcd.com"
type input "Leslie.scott@us.mcd.com"
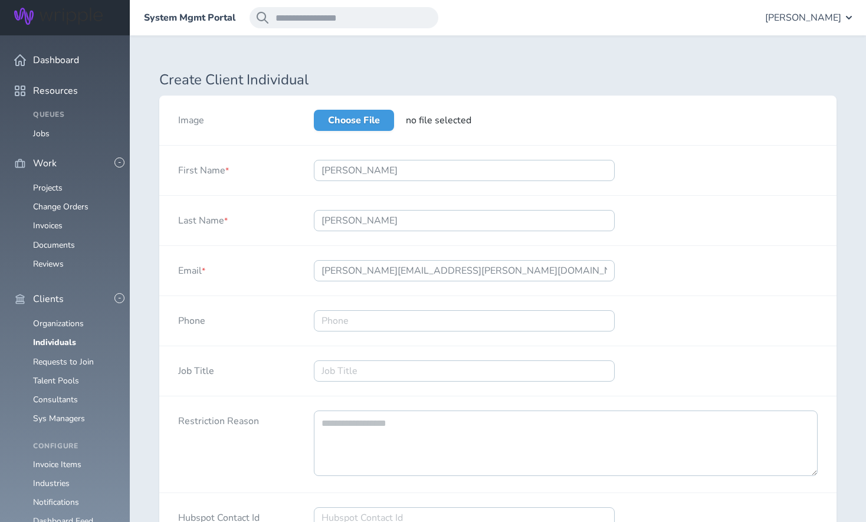
click at [746, 252] on div "Email * Leslie.scott@us.mcd.com" at bounding box center [497, 271] width 677 height 50
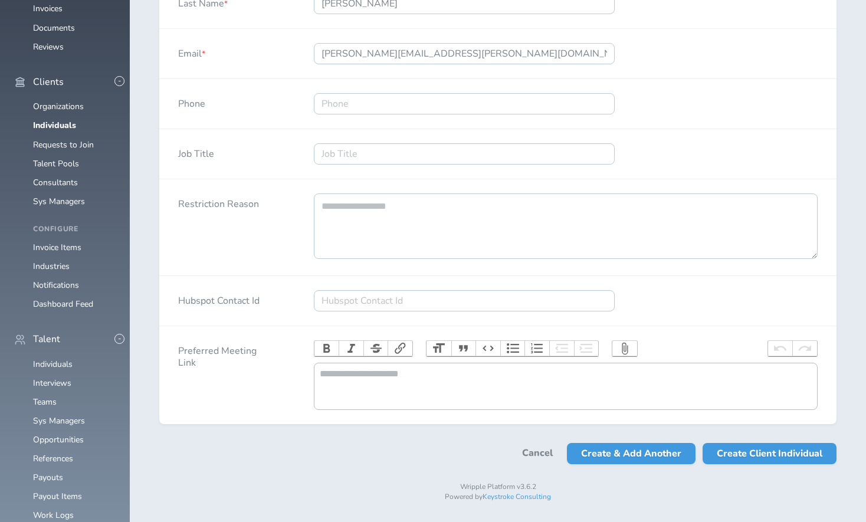
scroll to position [228, 0]
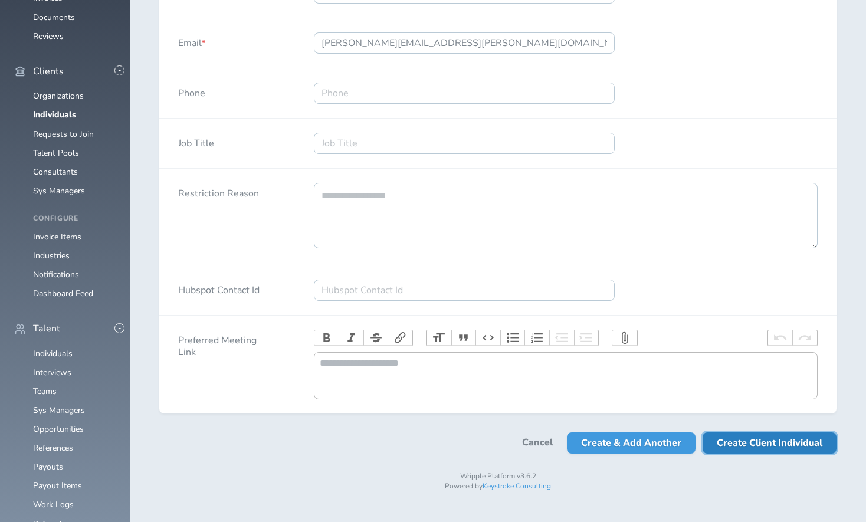
click at [725, 454] on span "Create Client Individual" at bounding box center [770, 442] width 106 height 21
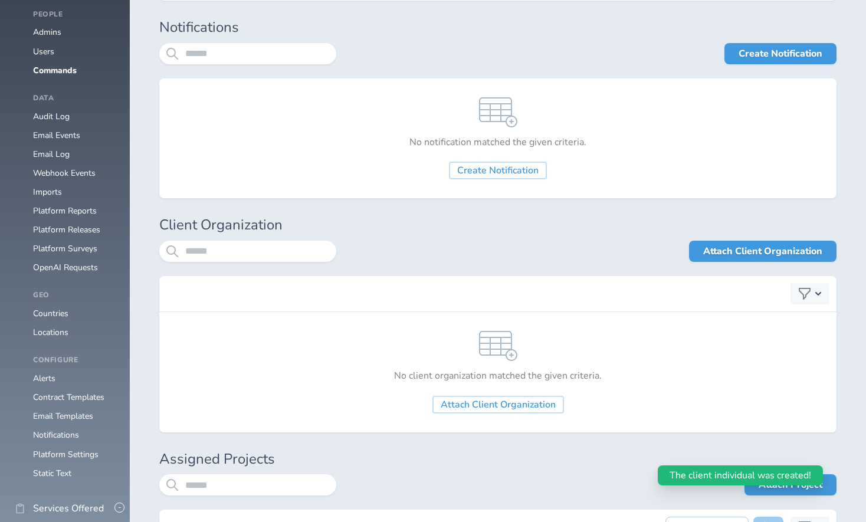
scroll to position [1088, 0]
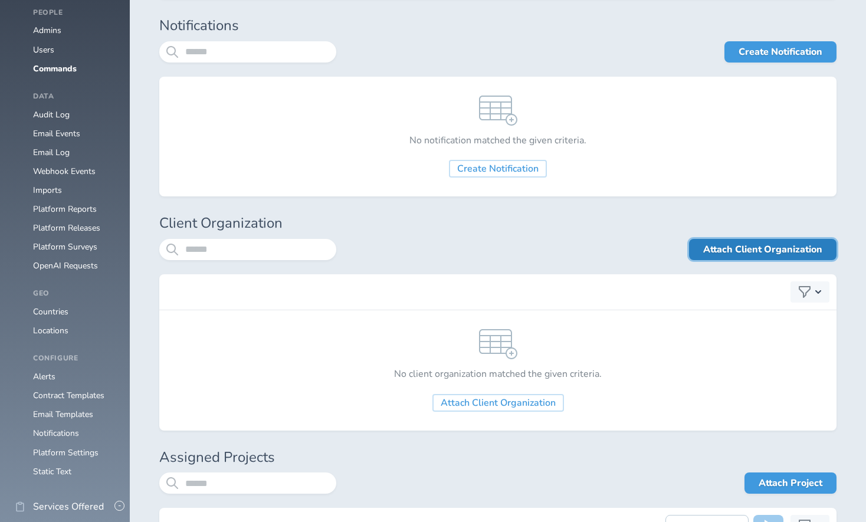
click at [800, 246] on link "Attach Client Organization" at bounding box center [762, 249] width 147 height 21
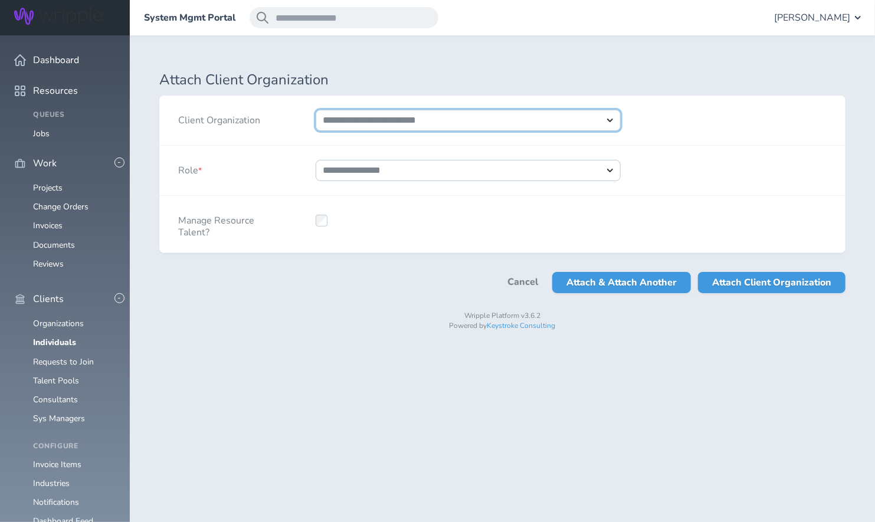
click at [553, 118] on select "**********" at bounding box center [469, 120] width 306 height 21
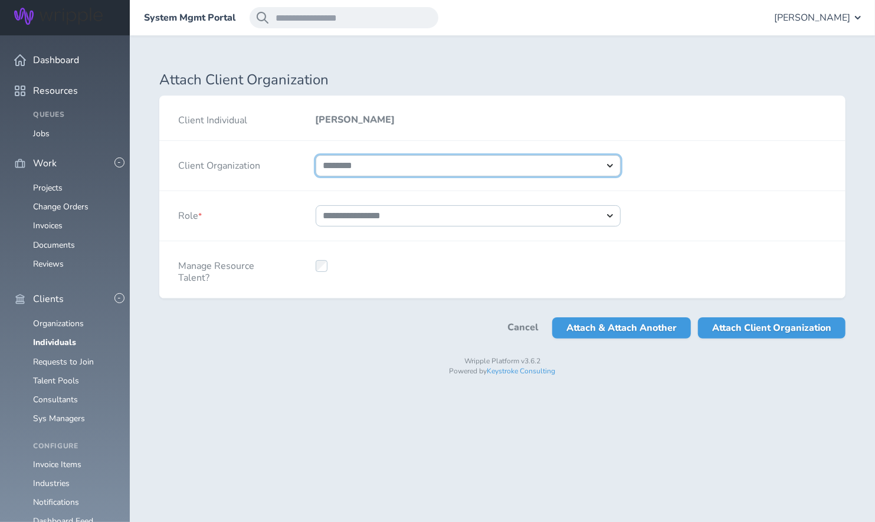
click at [316, 155] on select "**********" at bounding box center [469, 165] width 306 height 21
select select "****"
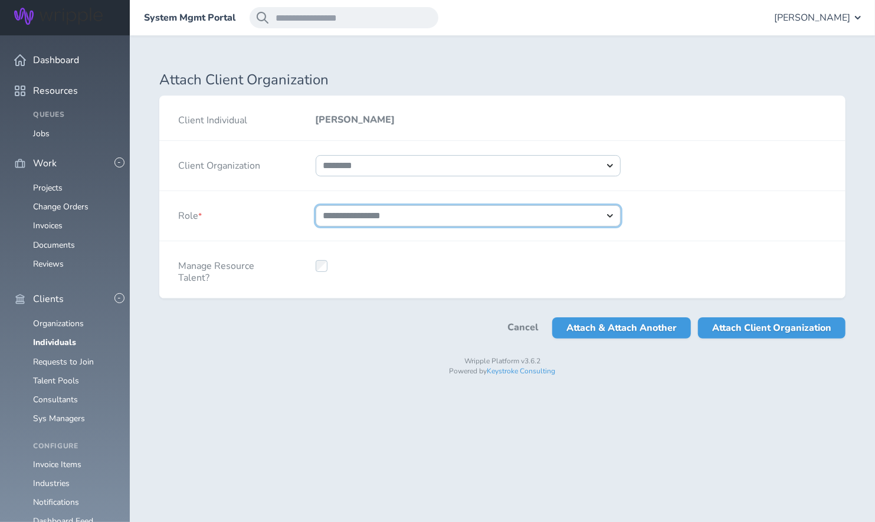
click at [385, 213] on select "**********" at bounding box center [469, 215] width 306 height 21
select select "*"
click at [316, 205] on select "**********" at bounding box center [469, 215] width 306 height 21
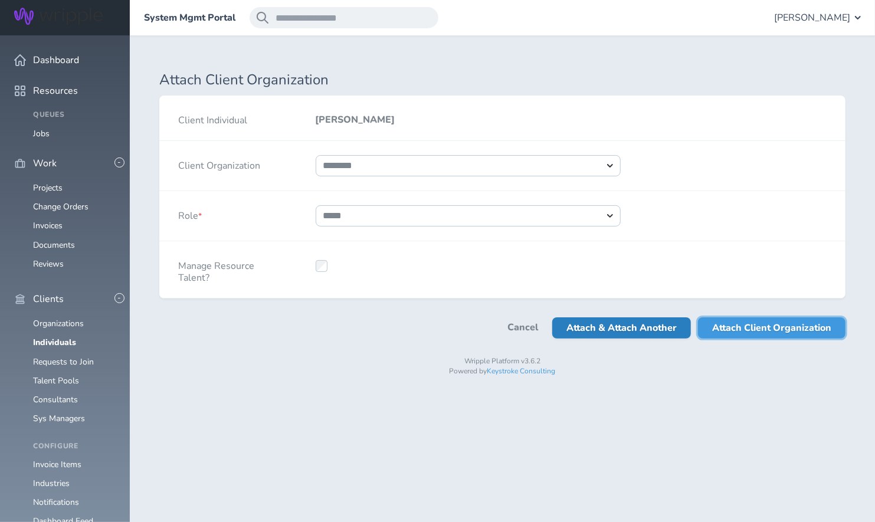
click at [743, 329] on span "Attach Client Organization" at bounding box center [771, 327] width 119 height 21
select select
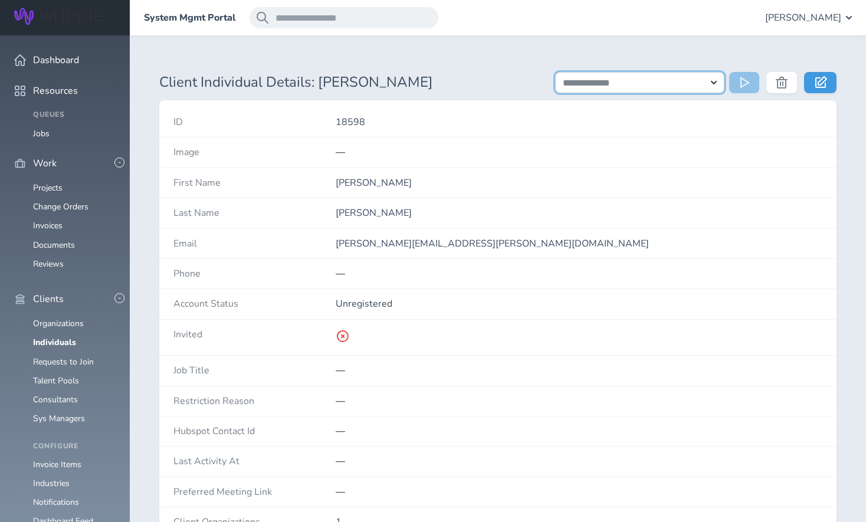
click at [715, 83] on select "**********" at bounding box center [639, 82] width 169 height 21
select select "**********"
click at [555, 72] on select "**********" at bounding box center [639, 82] width 169 height 21
click at [742, 83] on icon at bounding box center [746, 83] width 12 height 12
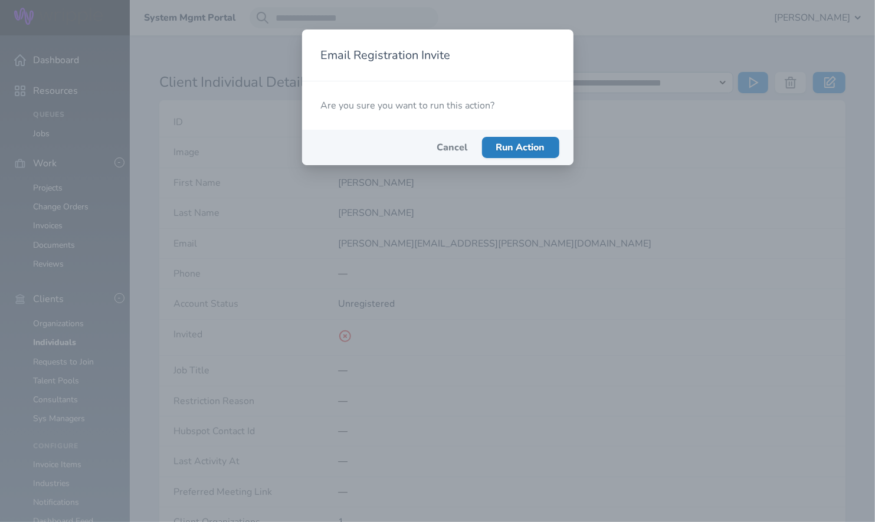
click at [496, 147] on span "Run Action" at bounding box center [520, 147] width 49 height 13
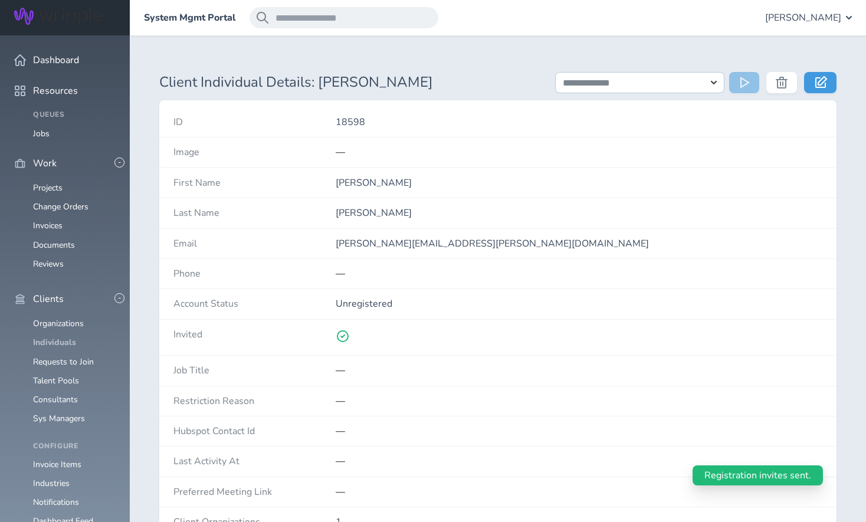
click at [39, 337] on link "Individuals" at bounding box center [54, 342] width 43 height 11
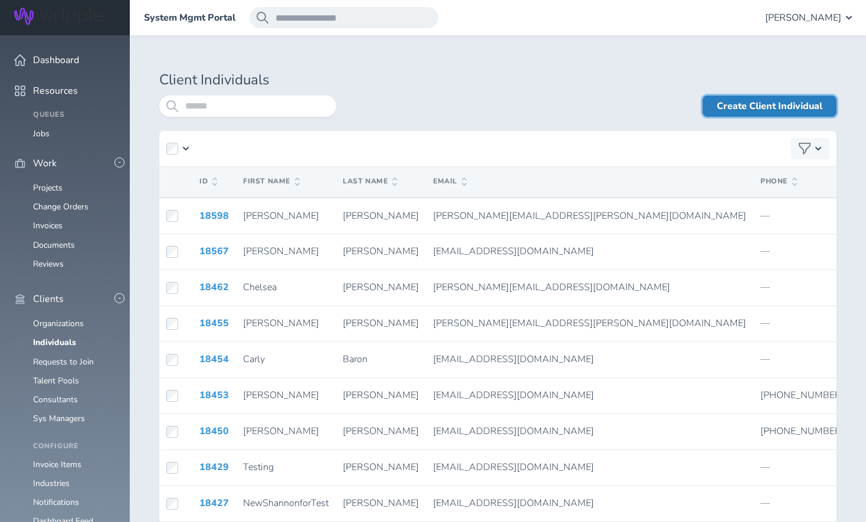
click at [757, 104] on link "Create Client Individual" at bounding box center [769, 106] width 134 height 21
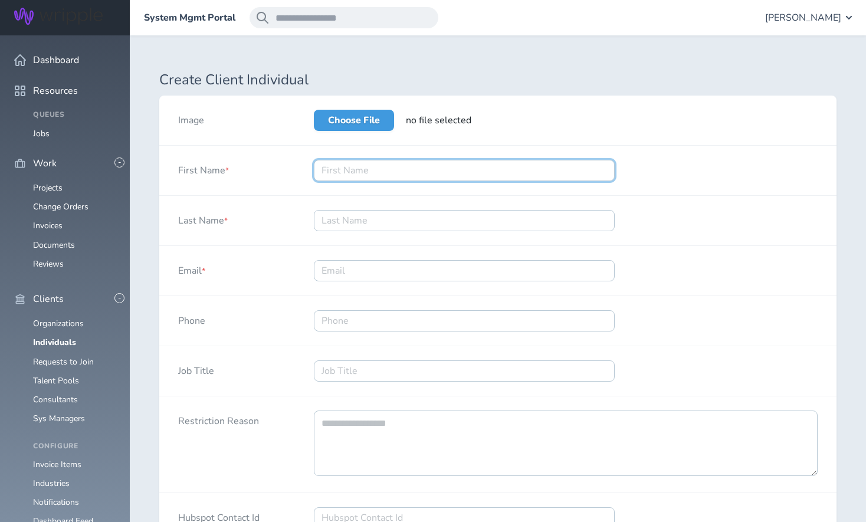
click at [333, 173] on input "First Name *" at bounding box center [464, 170] width 301 height 21
type input "Ronaldo"
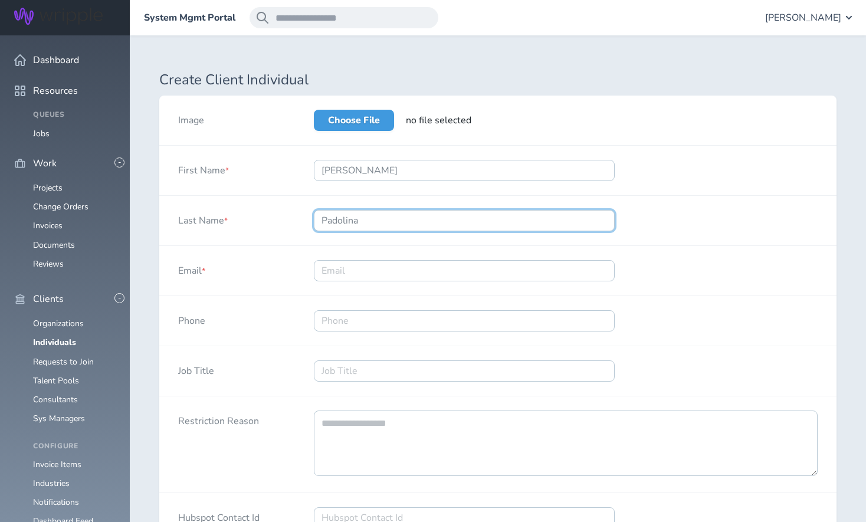
type input "Padolina"
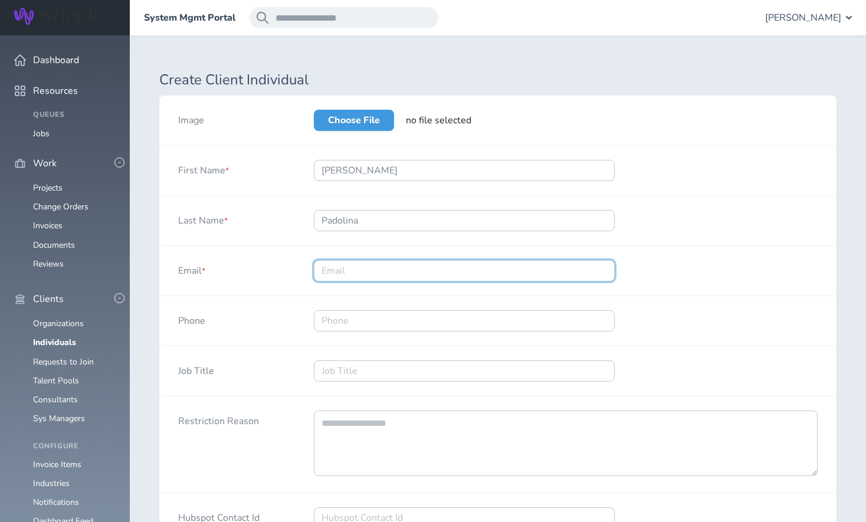
click at [360, 267] on input "Email *" at bounding box center [464, 270] width 301 height 21
paste input "Rolando.padolina@us.mcd.com"
type input "Rolando.padolina@us.mcd.com"
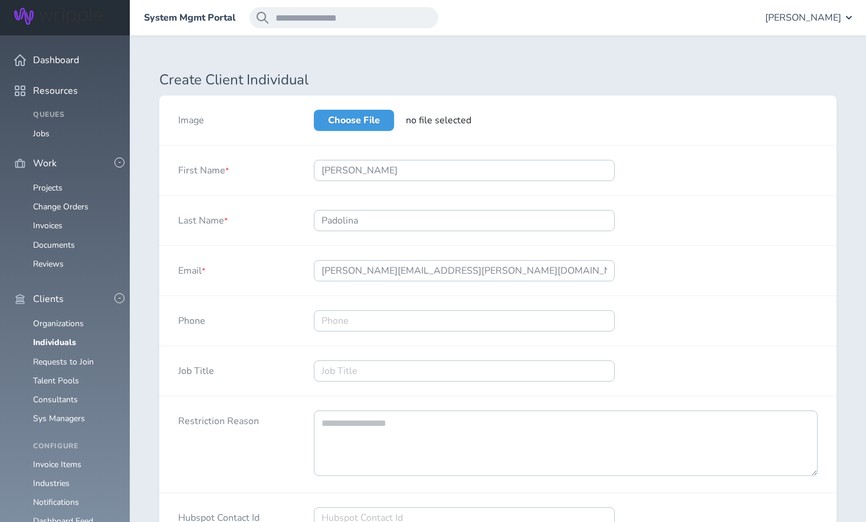
click at [797, 227] on div "Last Name * Padolina" at bounding box center [497, 221] width 677 height 50
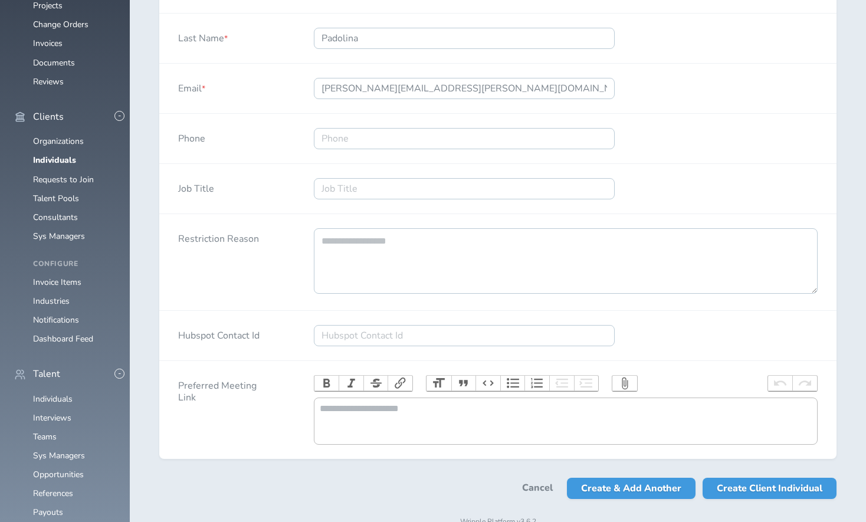
scroll to position [185, 0]
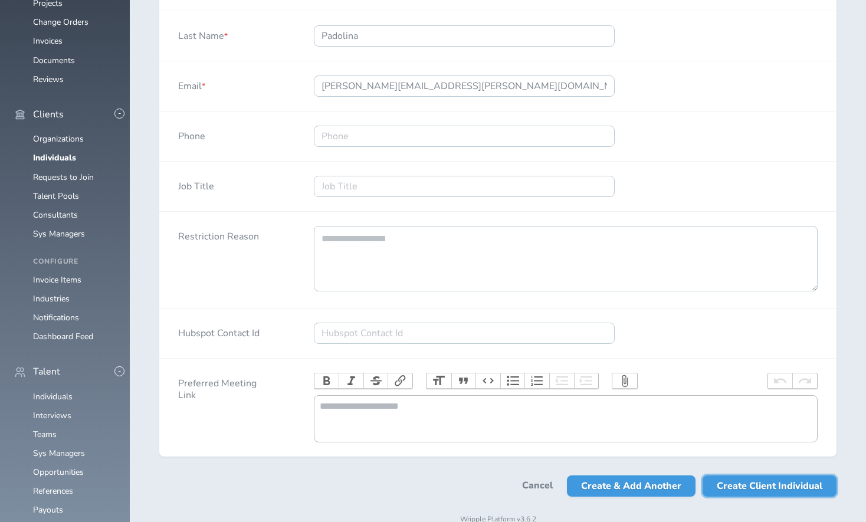
click at [783, 494] on span "Create Client Individual" at bounding box center [770, 485] width 106 height 21
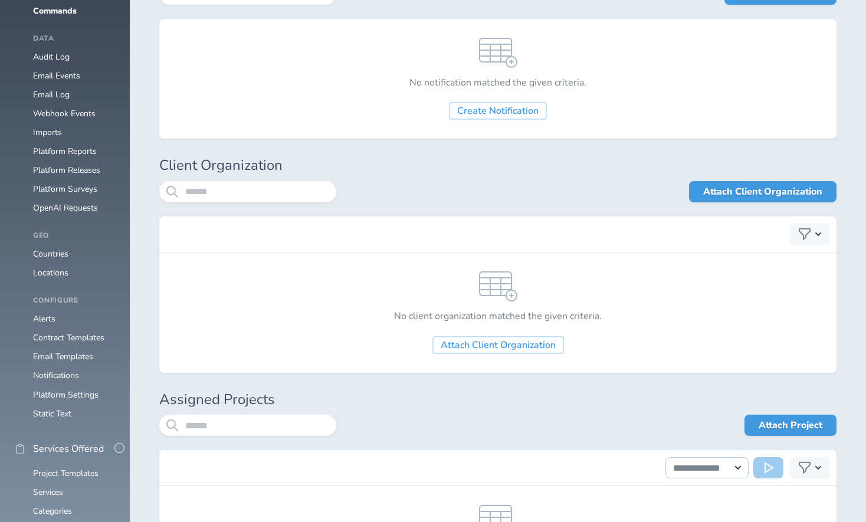
scroll to position [1150, 0]
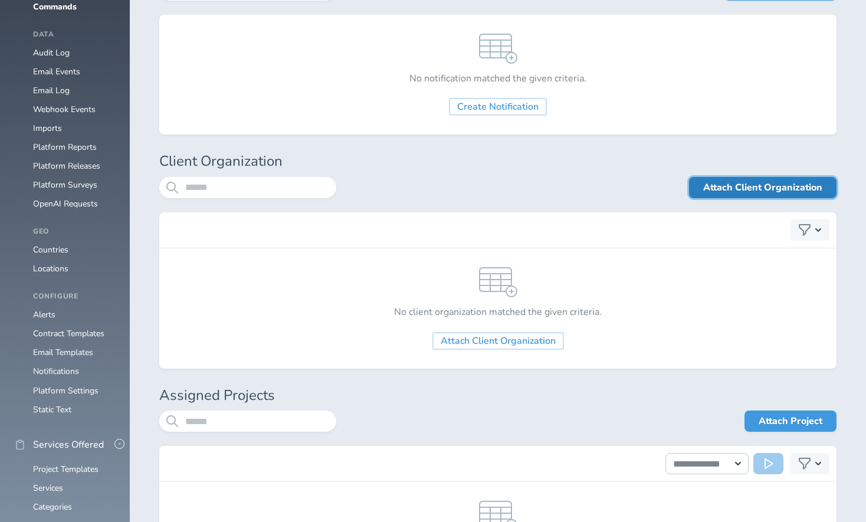
click at [738, 185] on link "Attach Client Organization" at bounding box center [762, 187] width 147 height 21
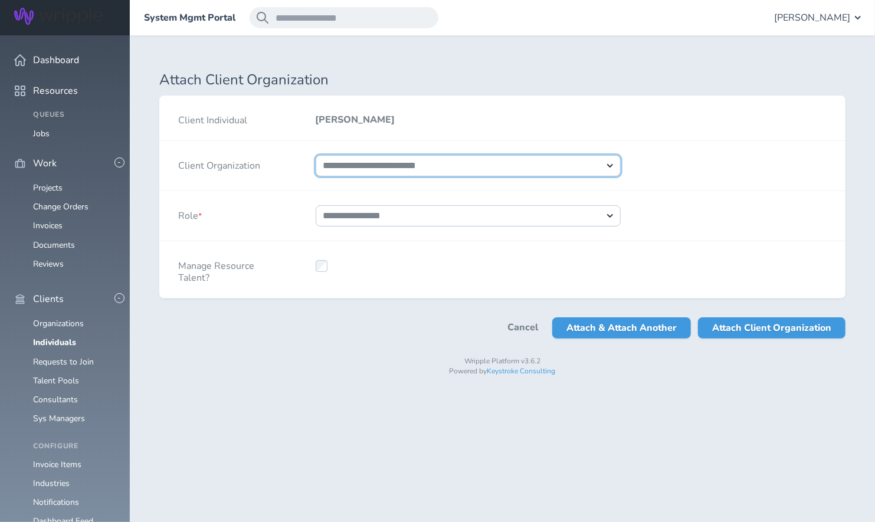
click at [430, 165] on select "**********" at bounding box center [469, 165] width 306 height 21
click at [316, 155] on select "**********" at bounding box center [469, 165] width 306 height 21
select select "****"
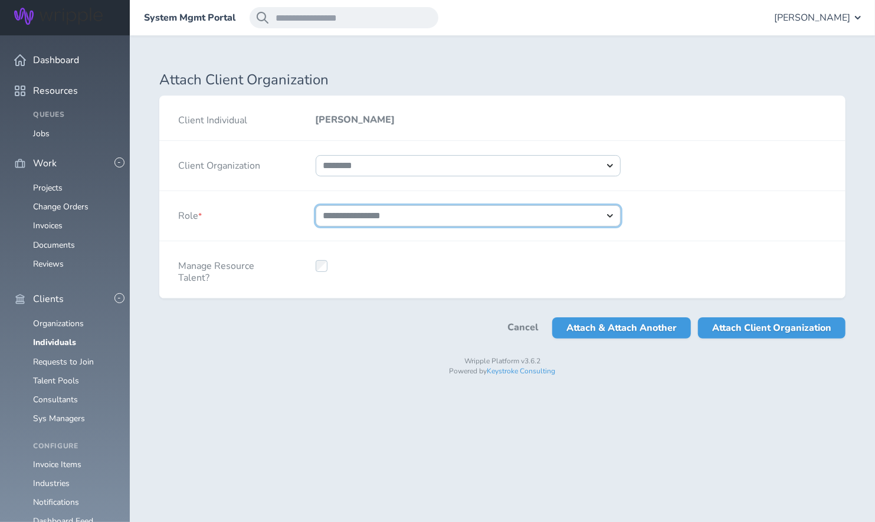
click at [400, 216] on select "**********" at bounding box center [469, 215] width 306 height 21
select select "*"
click at [316, 205] on select "**********" at bounding box center [469, 215] width 306 height 21
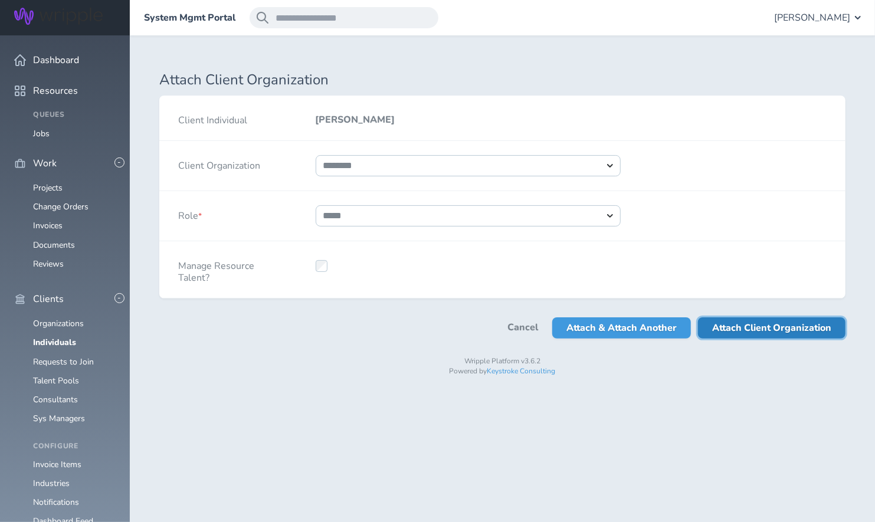
click at [826, 321] on span "Attach Client Organization" at bounding box center [771, 327] width 119 height 21
select select
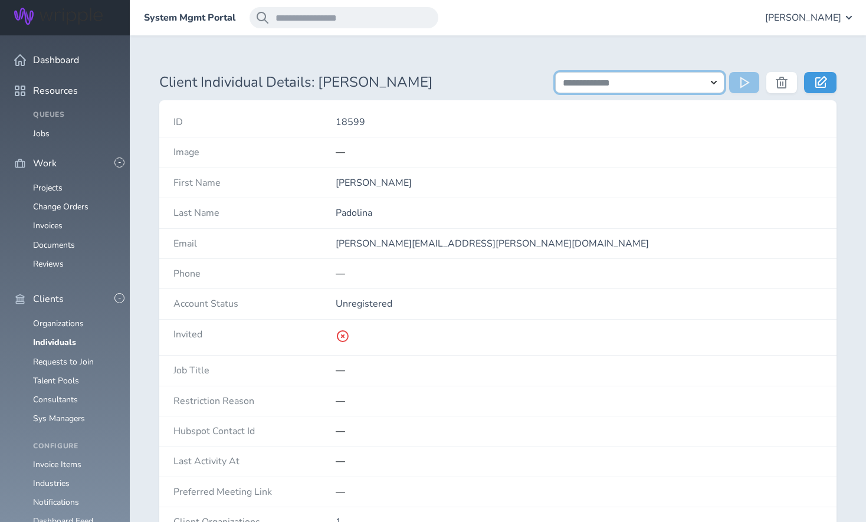
click at [714, 82] on select "**********" at bounding box center [639, 82] width 169 height 21
select select "**********"
click at [555, 72] on select "**********" at bounding box center [639, 82] width 169 height 21
click at [749, 82] on icon at bounding box center [746, 83] width 12 height 12
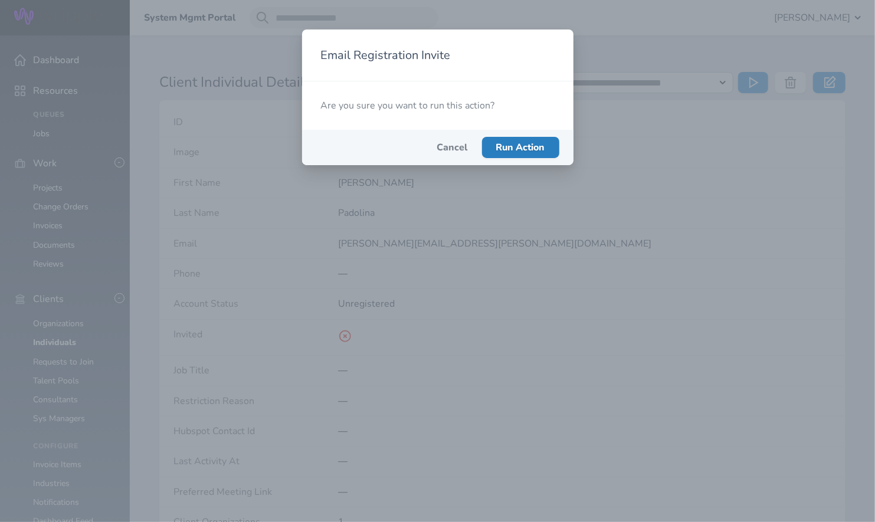
click at [533, 140] on button "Run Action" at bounding box center [520, 147] width 77 height 21
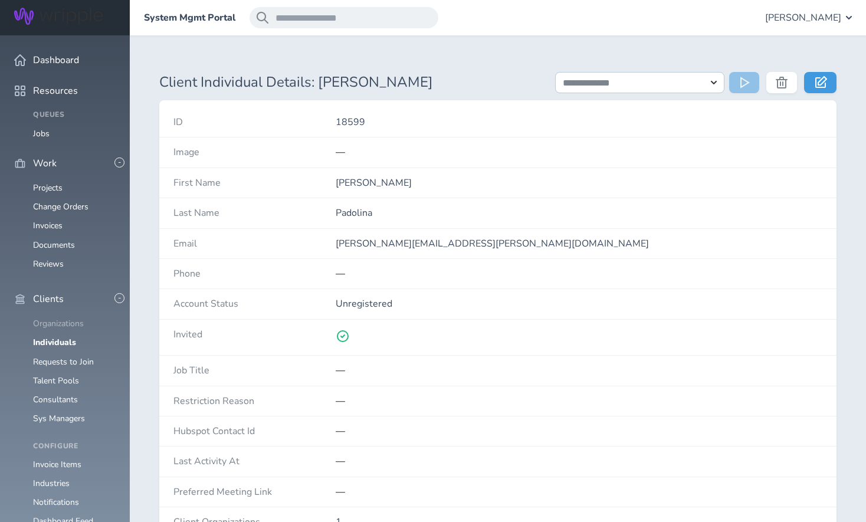
click at [46, 318] on link "Organizations" at bounding box center [58, 323] width 51 height 11
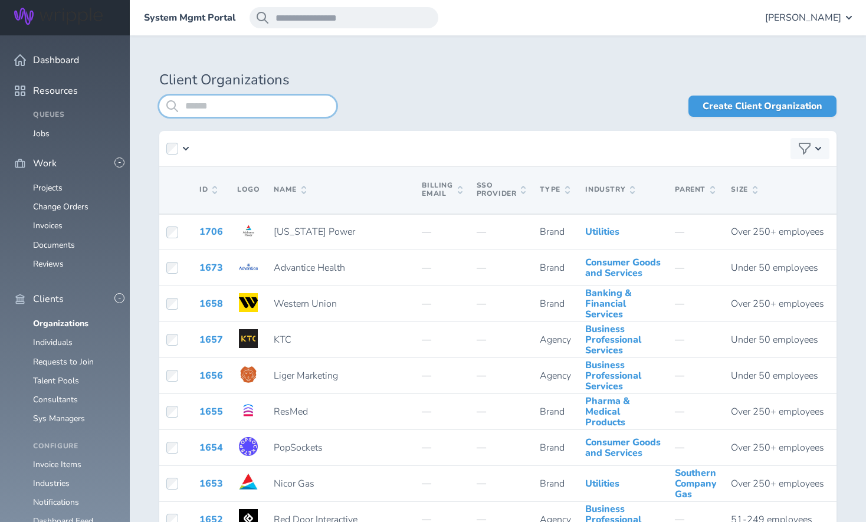
click at [223, 106] on input "search" at bounding box center [247, 106] width 177 height 21
click at [55, 337] on link "Individuals" at bounding box center [53, 342] width 40 height 11
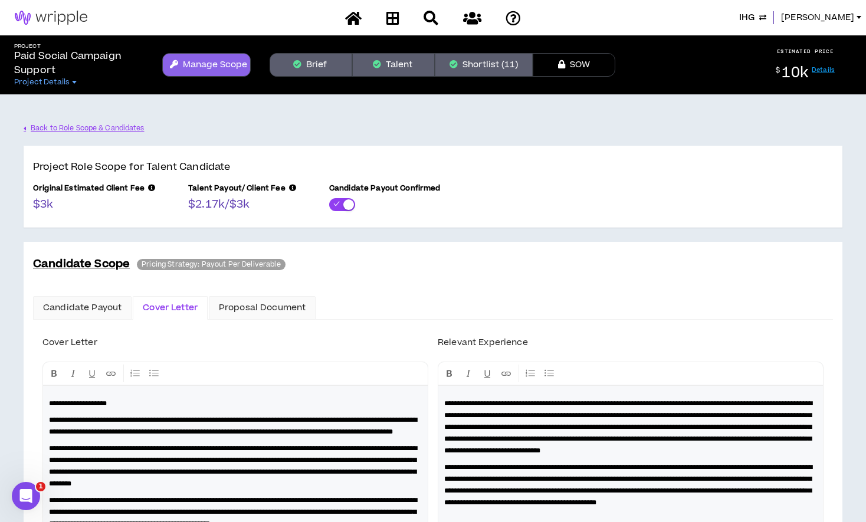
click at [754, 16] on span "IHG" at bounding box center [746, 17] width 15 height 13
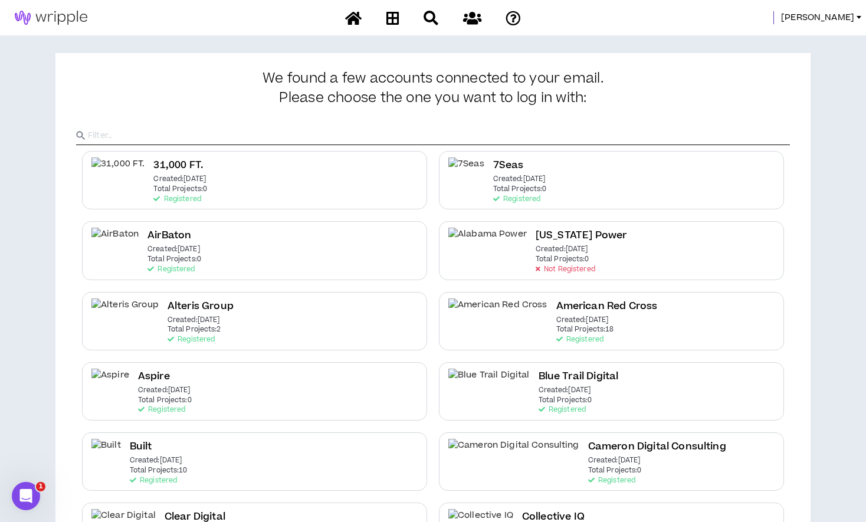
click at [493, 138] on input "text" at bounding box center [439, 136] width 702 height 18
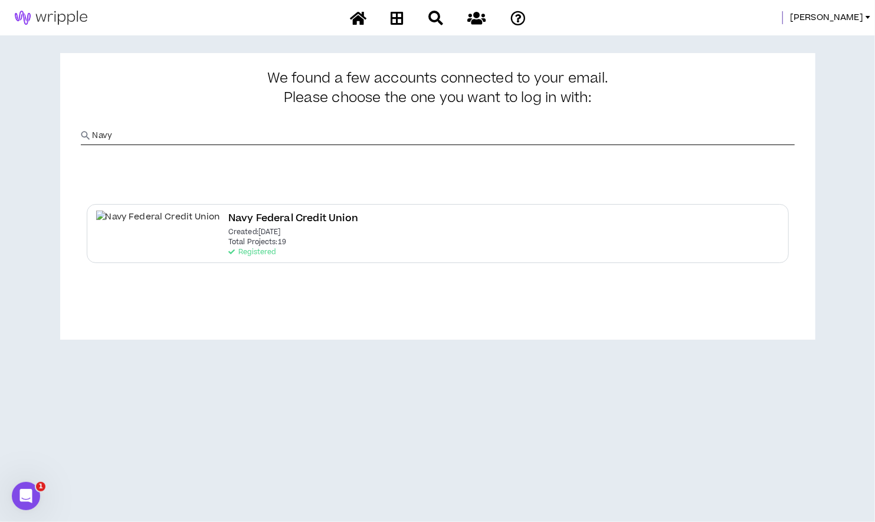
type input "Navy"
click at [122, 233] on img at bounding box center [158, 224] width 124 height 27
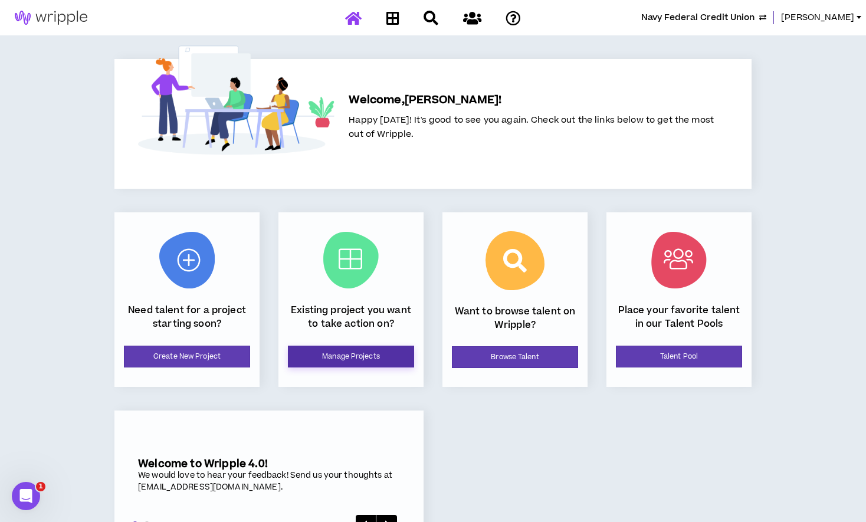
click at [388, 355] on link "Manage Projects" at bounding box center [351, 357] width 126 height 22
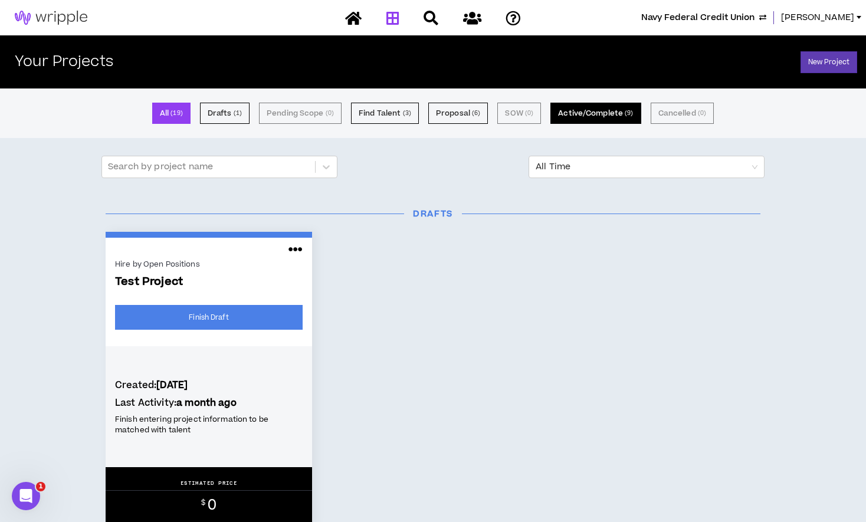
click at [574, 114] on button "Active/Complete ( 9 )" at bounding box center [595, 113] width 90 height 21
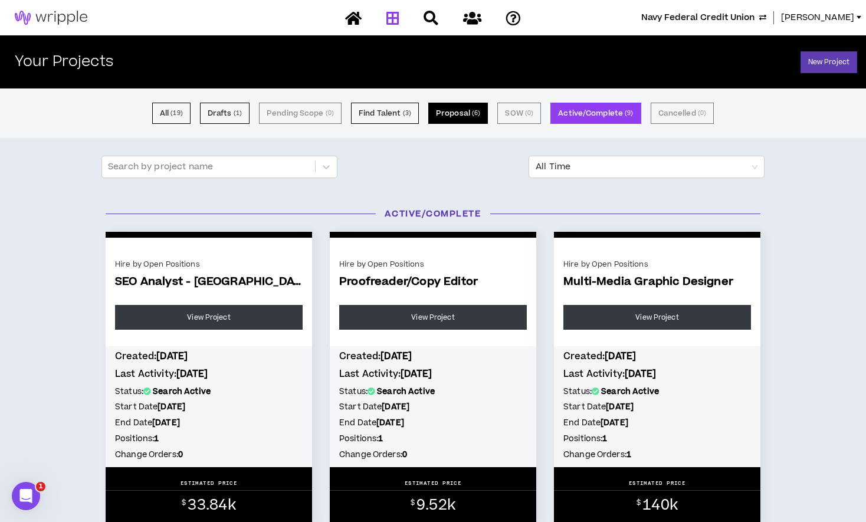
click at [458, 117] on button "Proposal ( 6 )" at bounding box center [458, 113] width 60 height 21
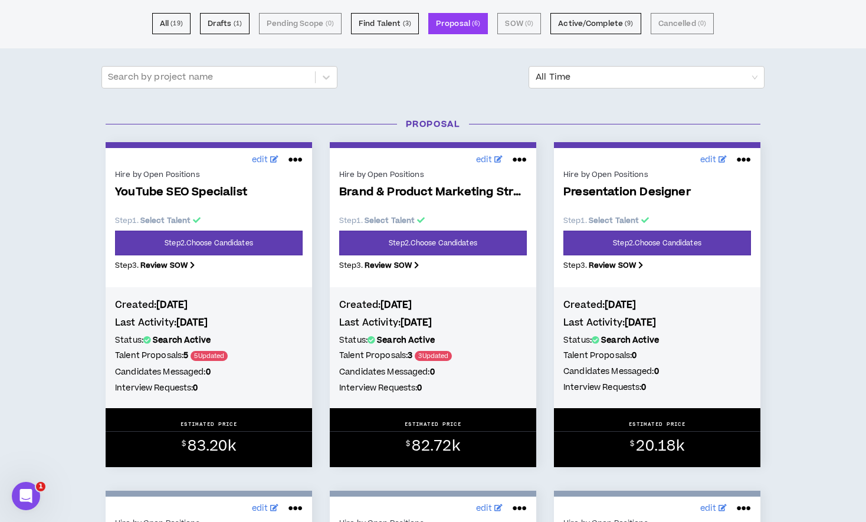
scroll to position [68, 0]
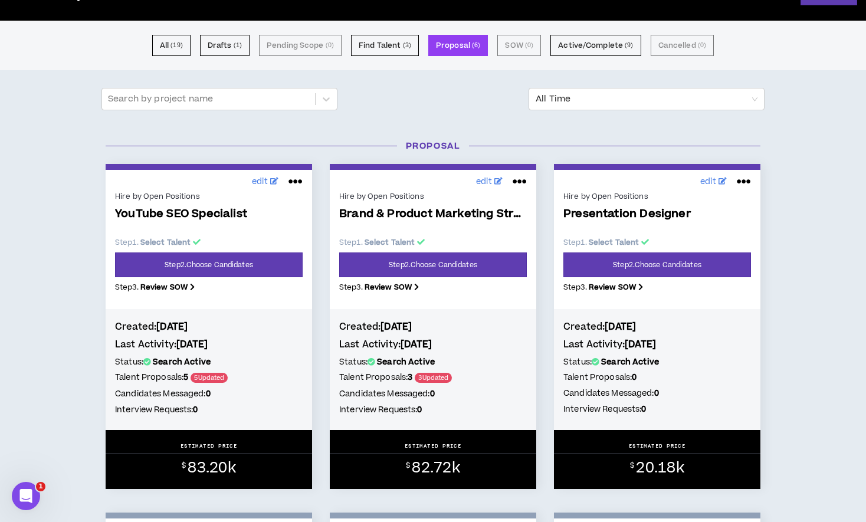
click at [473, 245] on p "Step 1 . Select Talent" at bounding box center [433, 242] width 188 height 11
click at [460, 265] on link "Step 2 . Choose Candidates" at bounding box center [433, 264] width 188 height 25
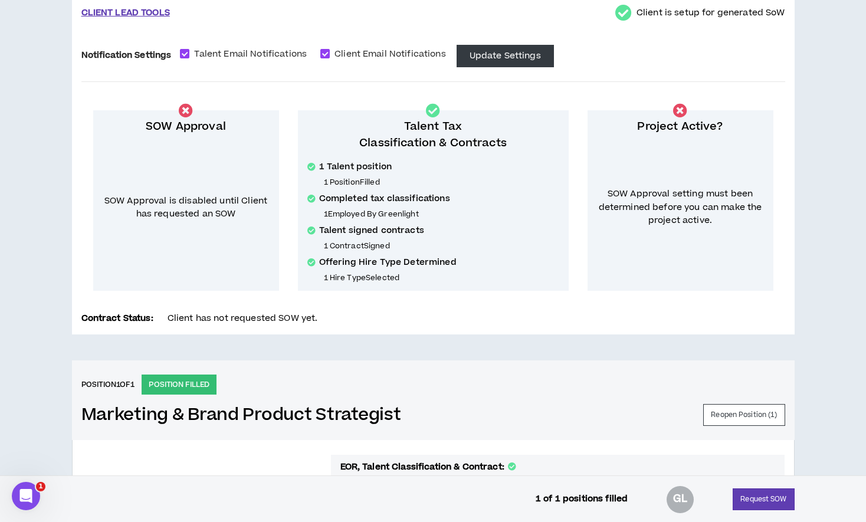
scroll to position [122, 0]
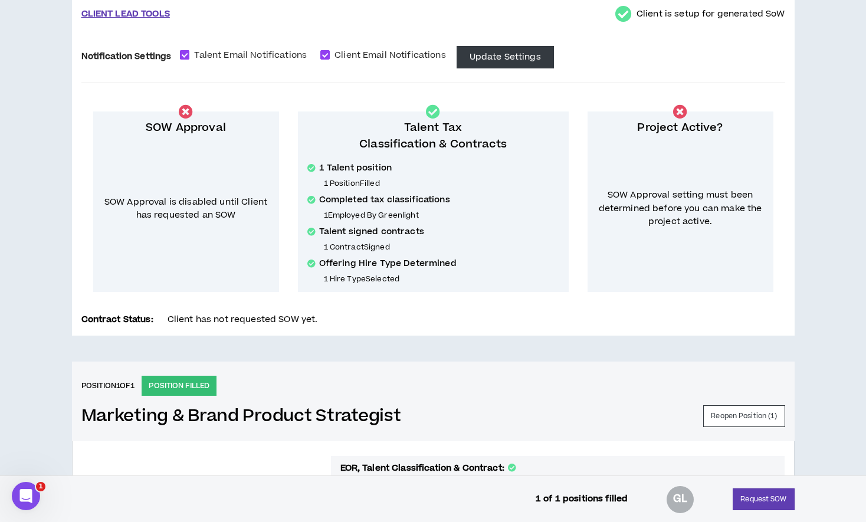
click at [183, 50] on span at bounding box center [184, 54] width 9 height 9
checkbox input "*****"
click at [327, 52] on span at bounding box center [324, 54] width 9 height 9
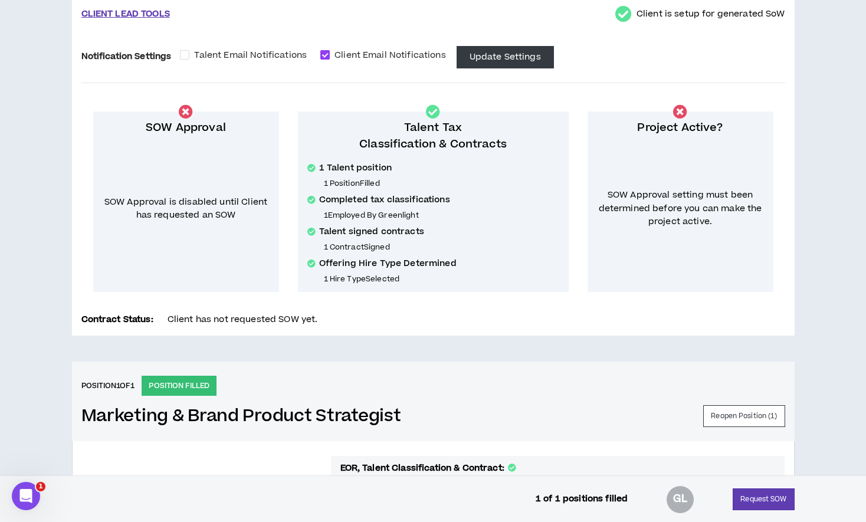
checkbox input "*****"
click at [473, 56] on button "Update Settings" at bounding box center [505, 57] width 97 height 22
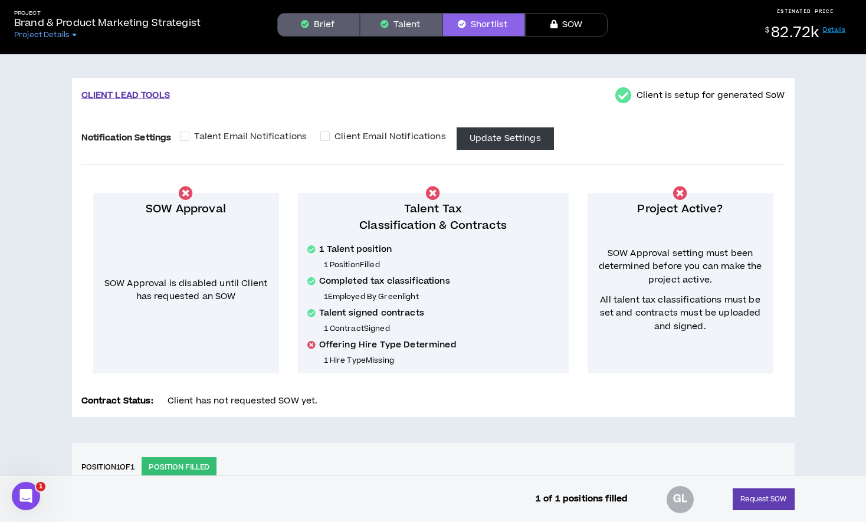
scroll to position [0, 0]
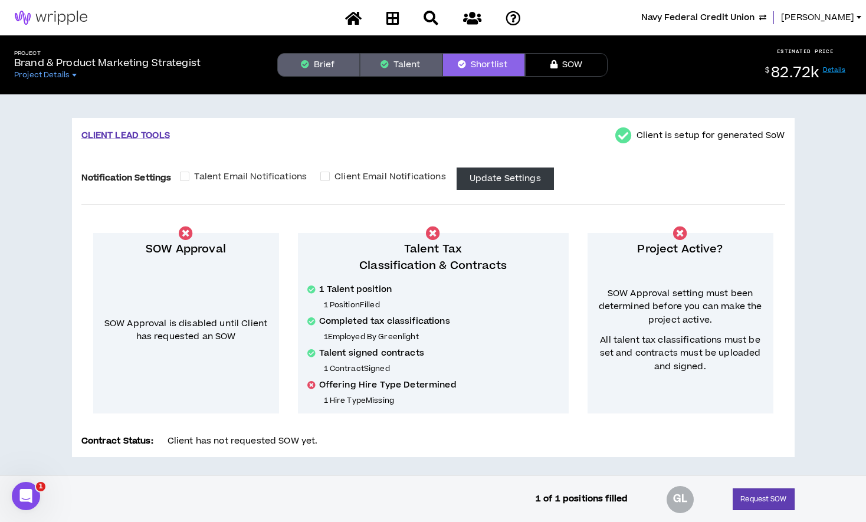
click at [738, 18] on span "Navy Federal Credit Union" at bounding box center [697, 17] width 113 height 13
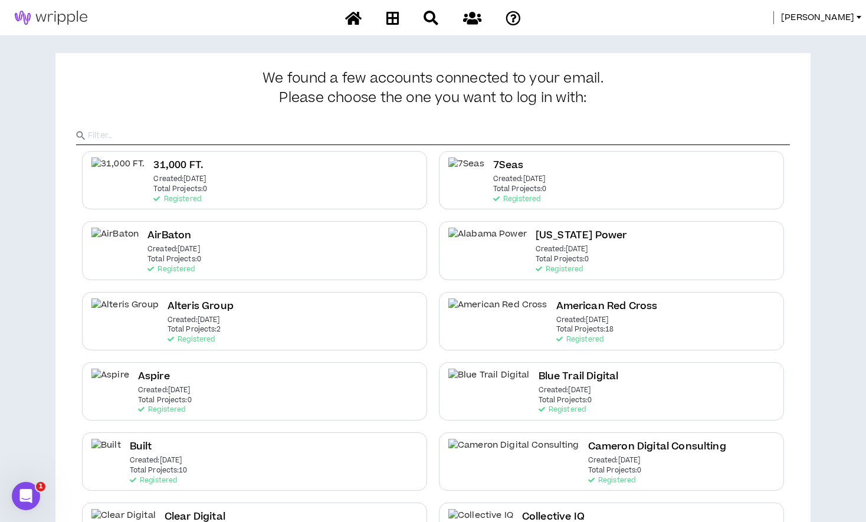
click at [432, 142] on input "text" at bounding box center [439, 136] width 702 height 18
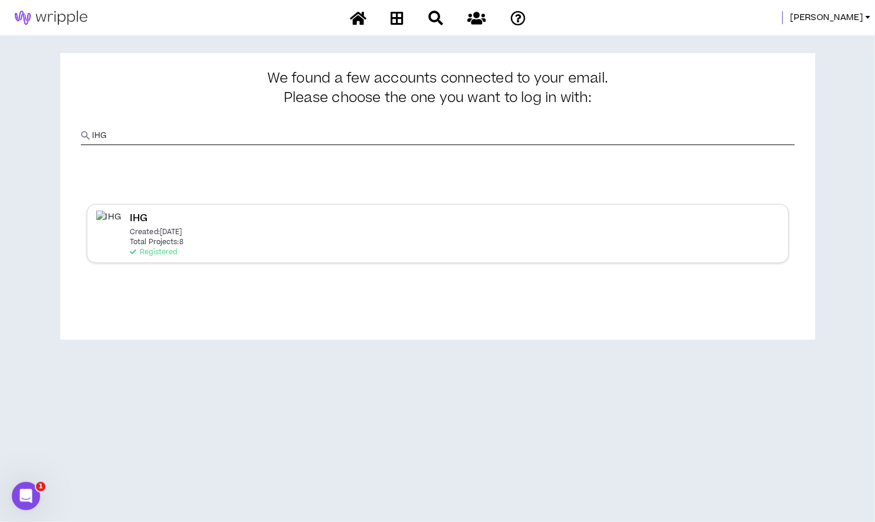
type input "IHG"
click at [134, 248] on icon at bounding box center [133, 251] width 6 height 6
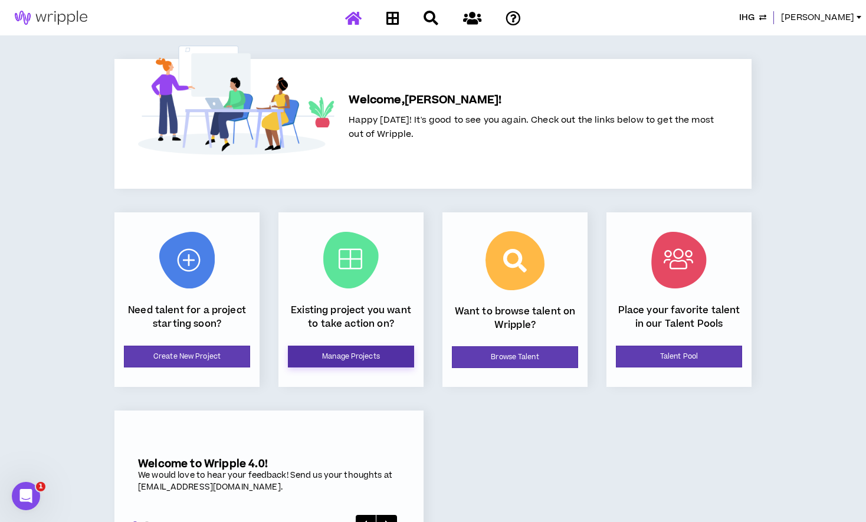
click at [321, 358] on link "Manage Projects" at bounding box center [351, 357] width 126 height 22
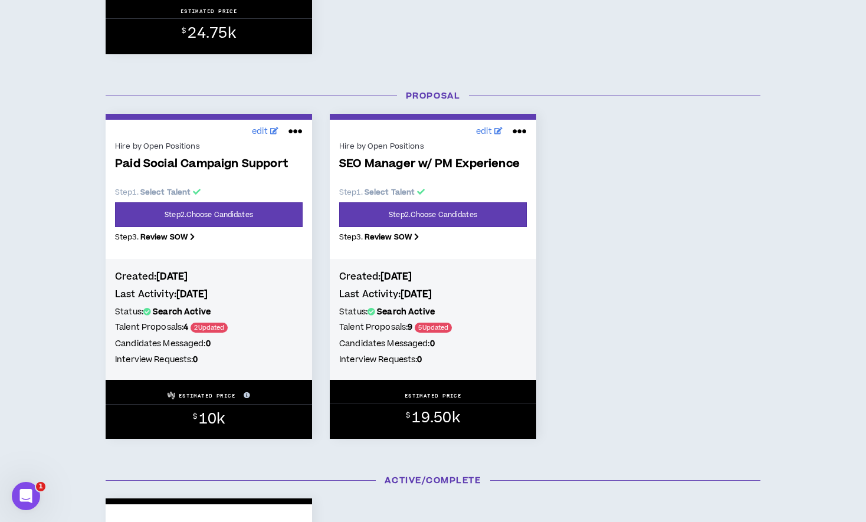
scroll to position [504, 0]
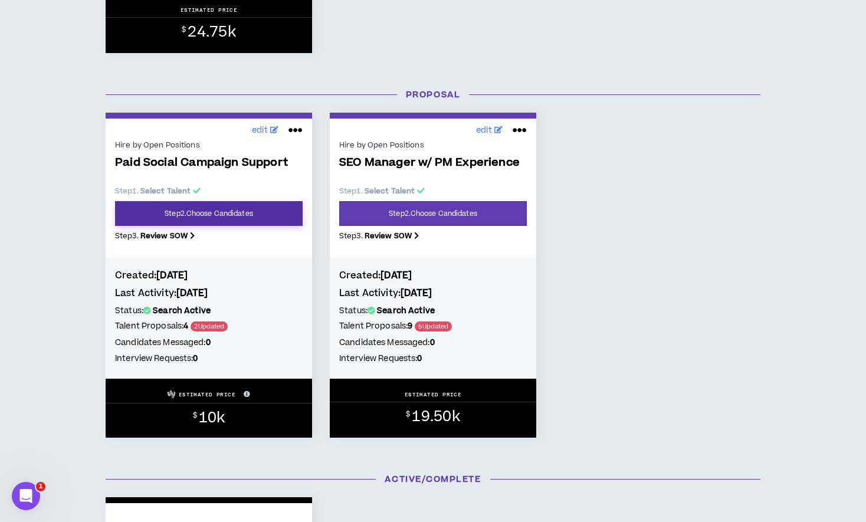
click at [208, 224] on link "Step 2 . Choose Candidates" at bounding box center [209, 213] width 188 height 25
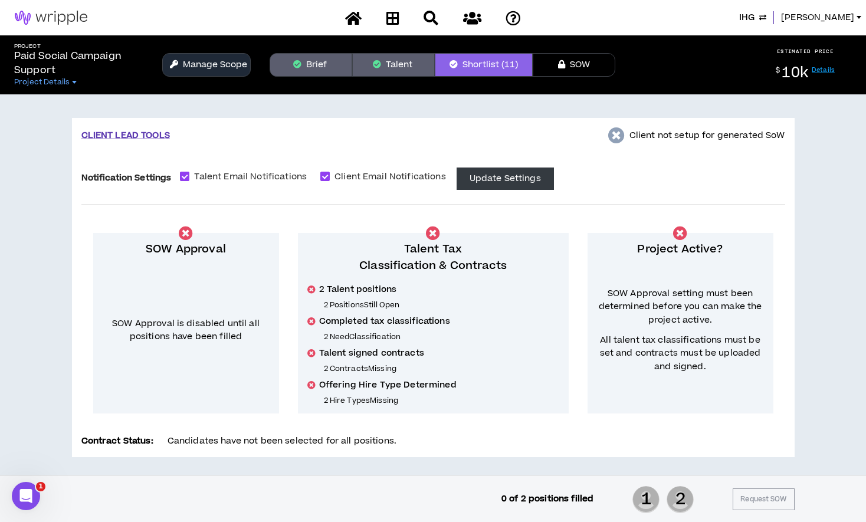
click at [203, 68] on button "Manage Scope" at bounding box center [206, 65] width 88 height 24
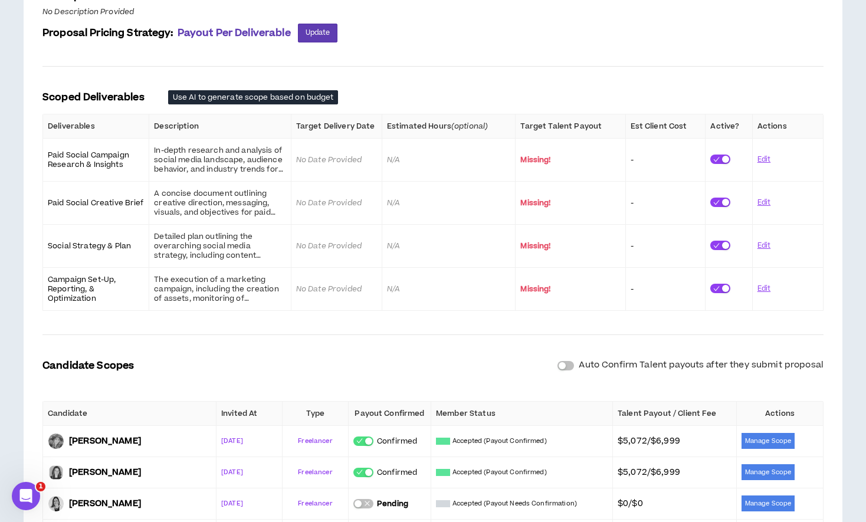
scroll to position [416, 0]
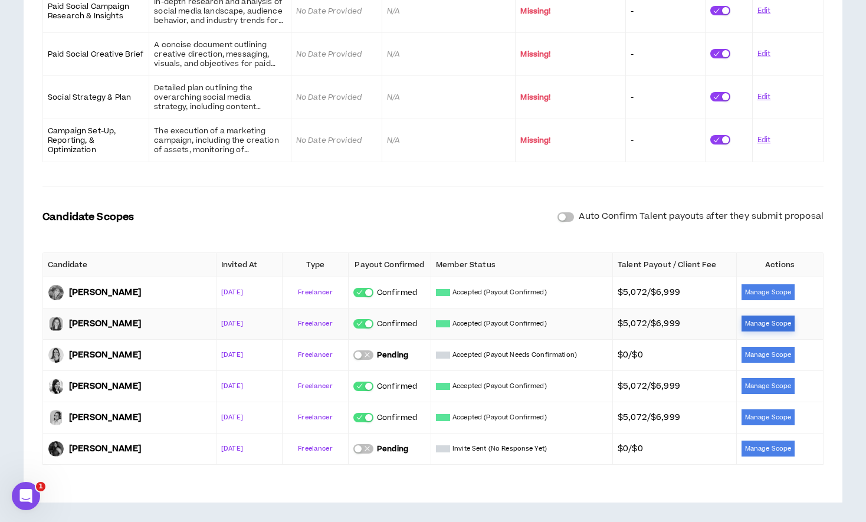
click at [755, 321] on button "Manage Scope" at bounding box center [767, 324] width 53 height 16
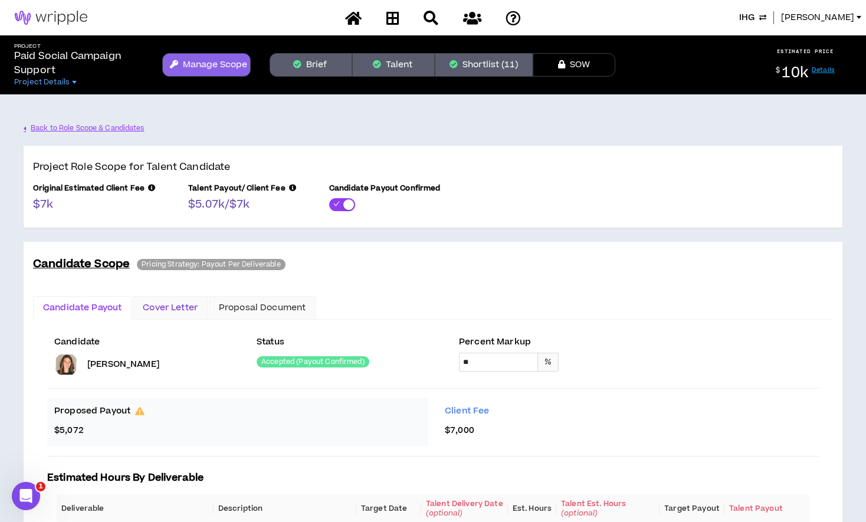
click at [157, 306] on div "Cover Letter" at bounding box center [170, 307] width 55 height 13
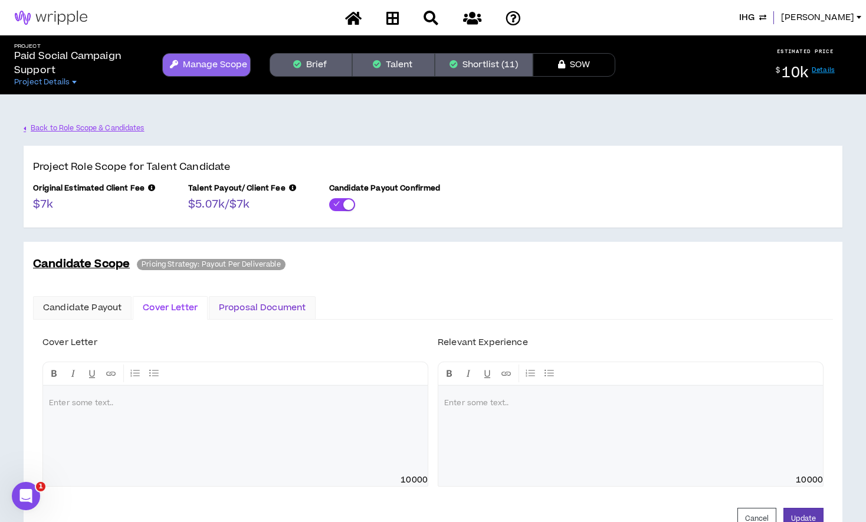
click at [237, 307] on div "Proposal Document" at bounding box center [262, 307] width 87 height 13
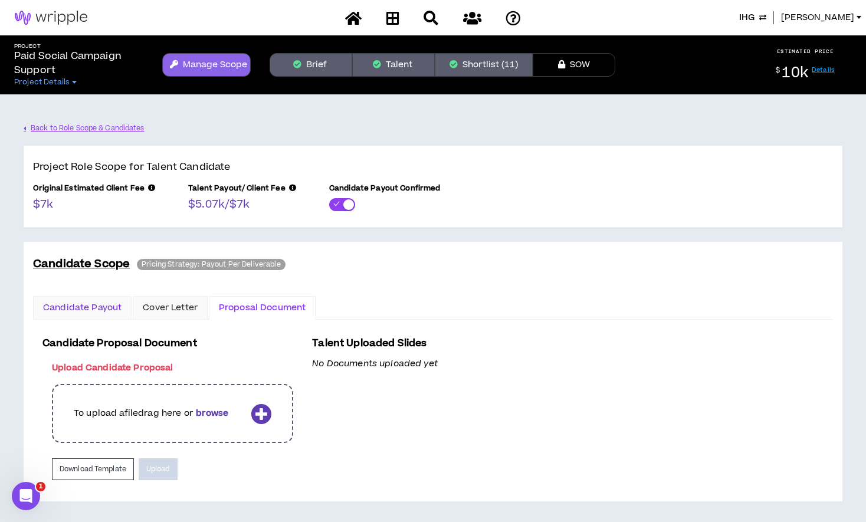
click at [81, 307] on div "Candidate Payout" at bounding box center [82, 307] width 78 height 13
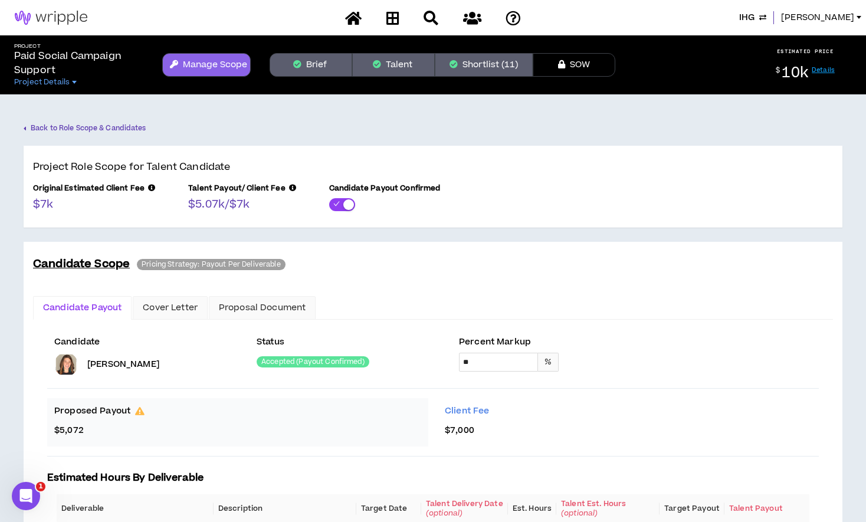
click at [99, 123] on link "Back to Role Scope & Candidates" at bounding box center [85, 128] width 123 height 21
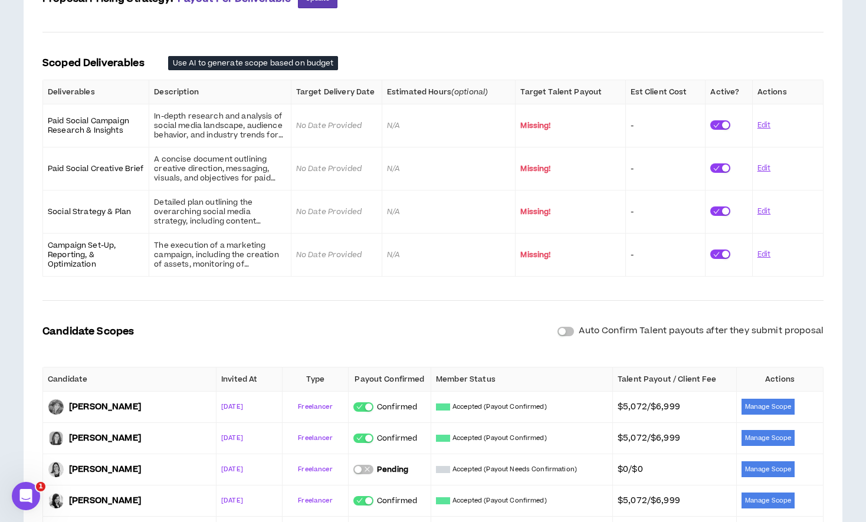
scroll to position [304, 0]
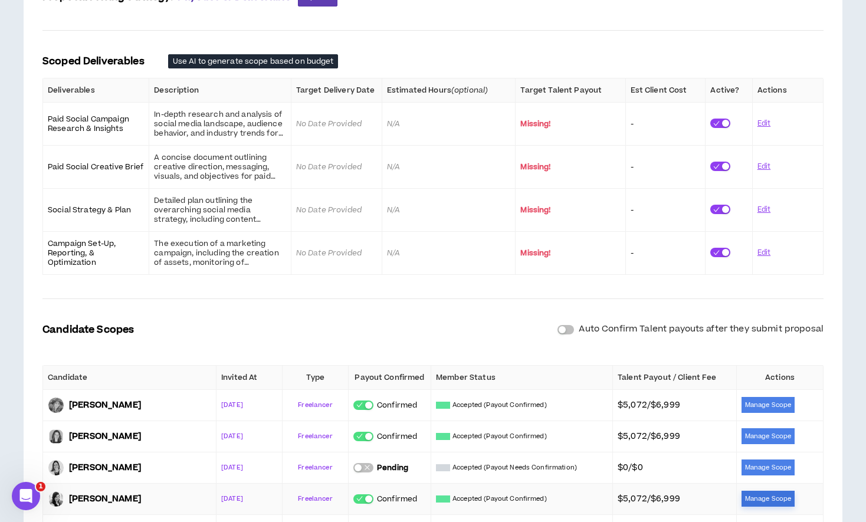
click at [763, 495] on button "Manage Scope" at bounding box center [767, 499] width 53 height 16
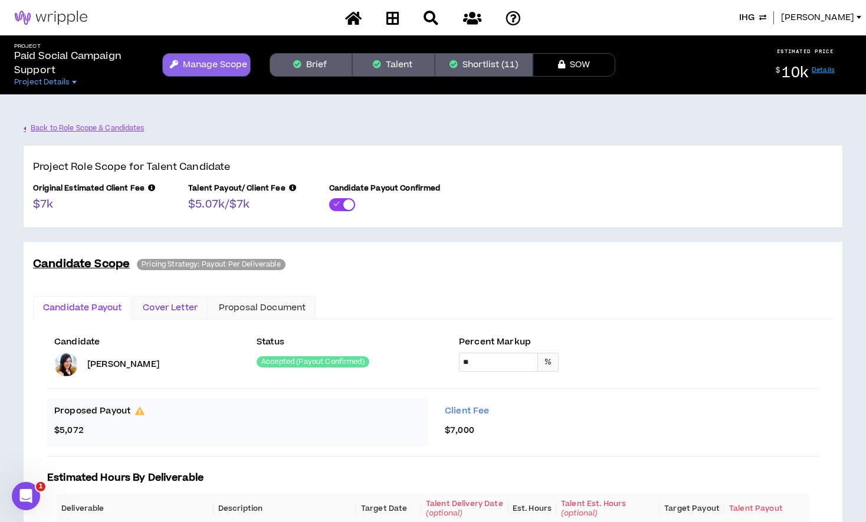
click at [168, 305] on div "Cover Letter" at bounding box center [170, 307] width 55 height 13
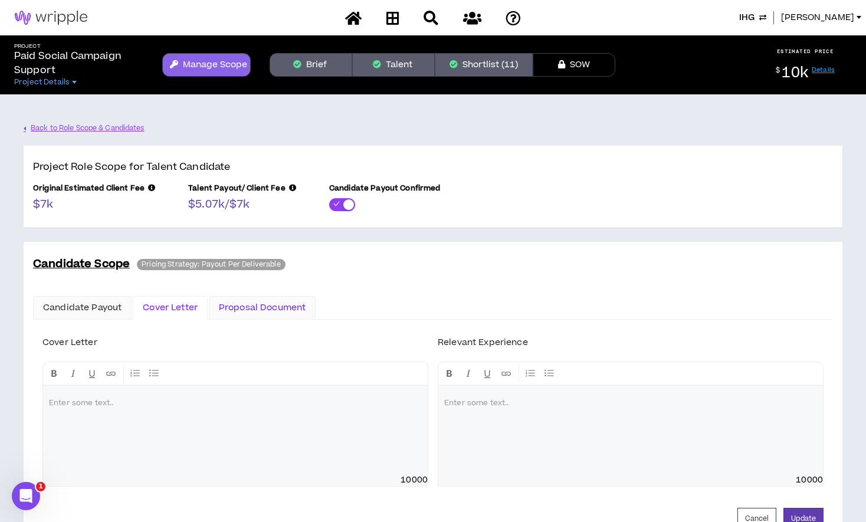
click at [254, 303] on div "Proposal Document" at bounding box center [262, 307] width 87 height 13
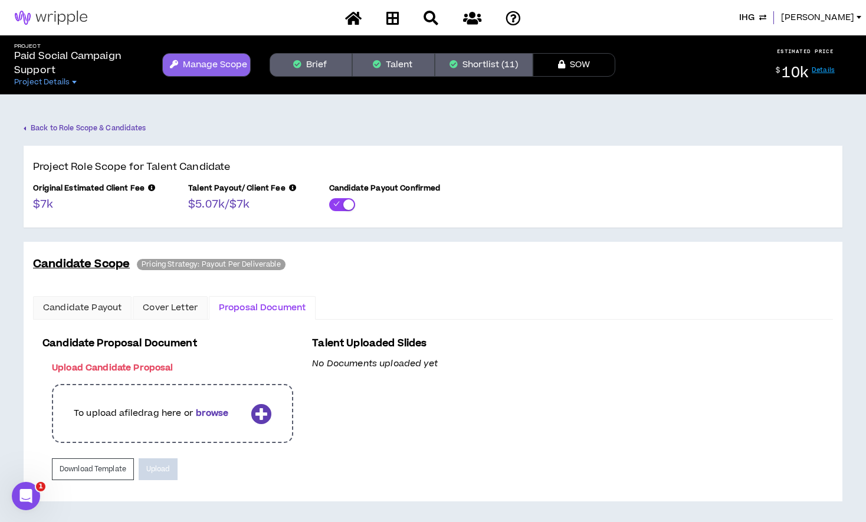
click at [116, 126] on link "Back to Role Scope & Candidates" at bounding box center [85, 128] width 123 height 21
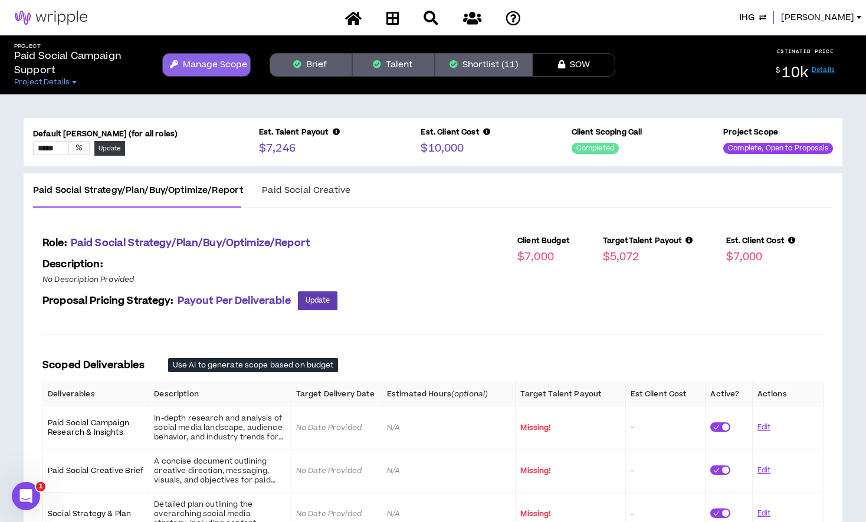
click at [309, 183] on div "Paid Social Creative" at bounding box center [306, 190] width 88 height 15
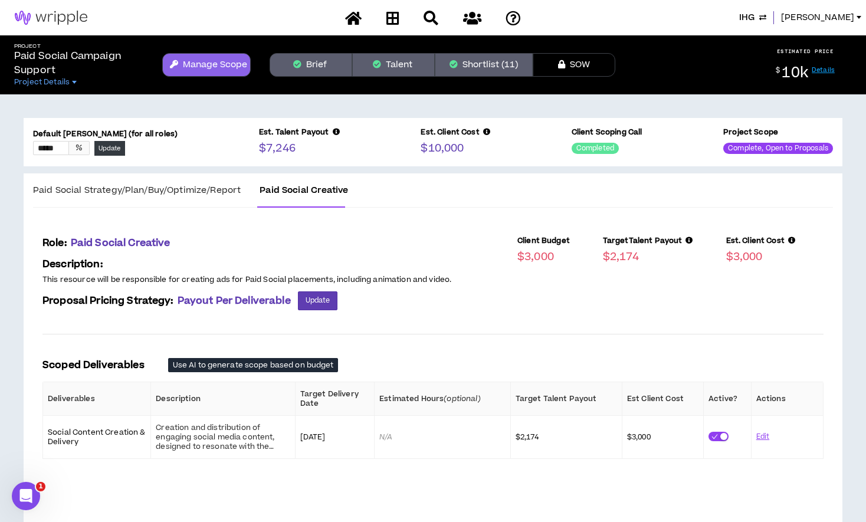
click at [754, 18] on span "IHG" at bounding box center [746, 17] width 15 height 13
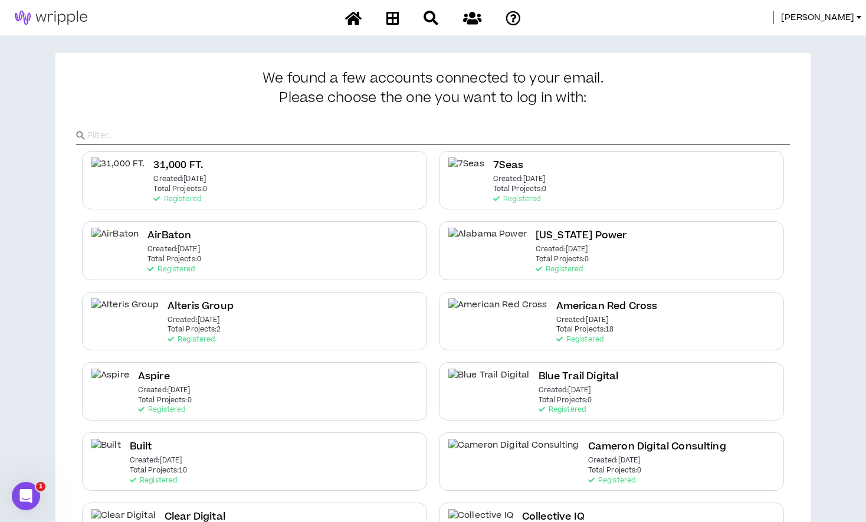
click at [552, 136] on input "text" at bounding box center [439, 136] width 702 height 18
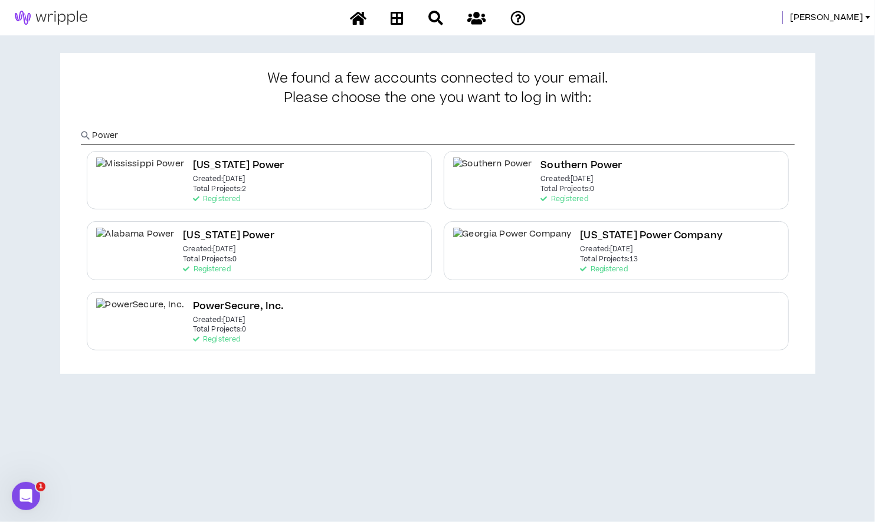
type input "Power"
click at [179, 350] on div "Mississippi Power Created: Jul 24 2024 Total Projects: 2 Registered Southern Po…" at bounding box center [438, 250] width 714 height 211
click at [193, 332] on div "PowerSecure, Inc. Created: Nov 11 2024 Total Projects: 0 Registered" at bounding box center [238, 320] width 91 height 45
